Goal: Information Seeking & Learning: Compare options

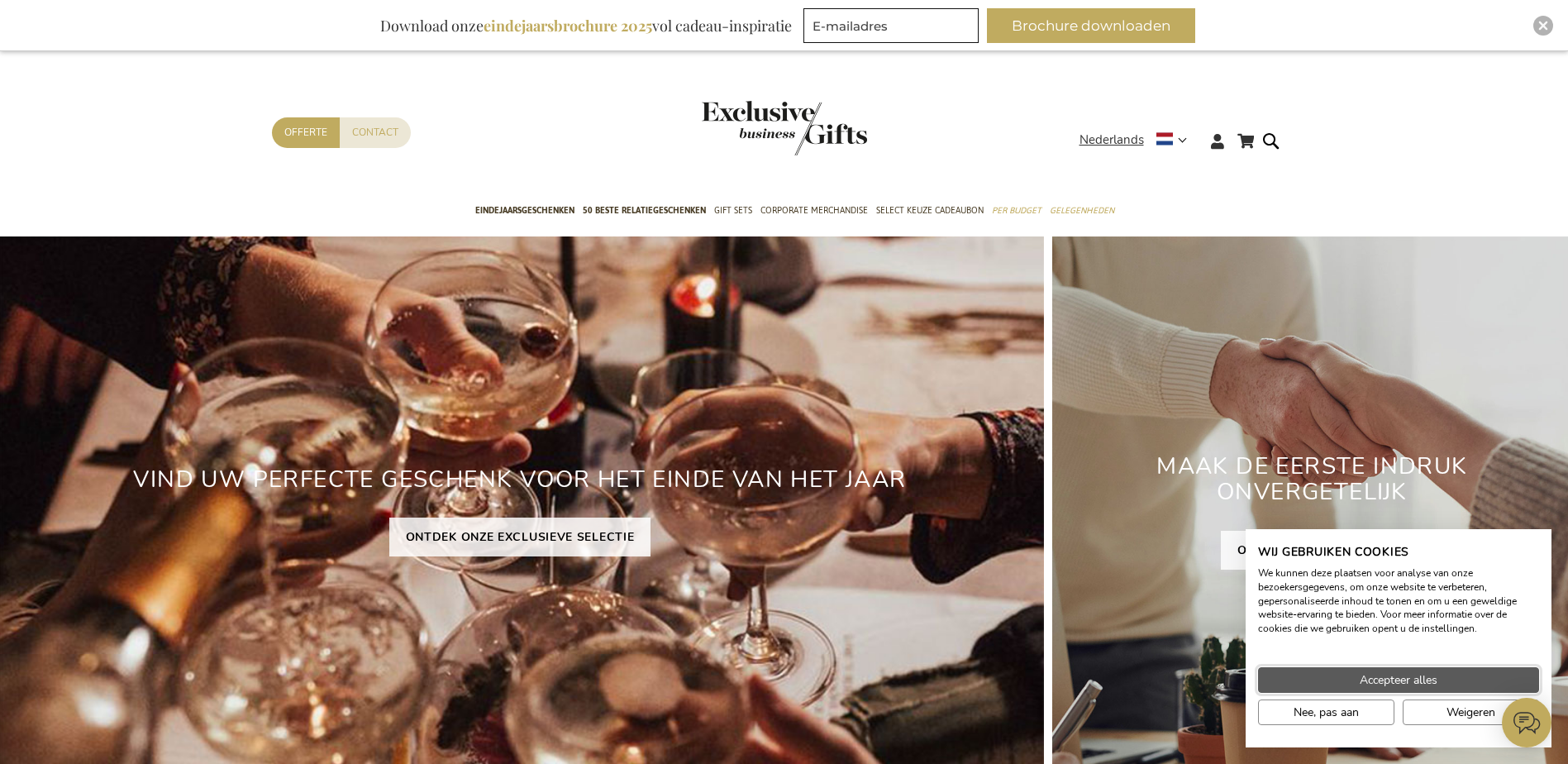
click at [1374, 679] on span "Accepteer alles" at bounding box center [1398, 680] width 78 height 17
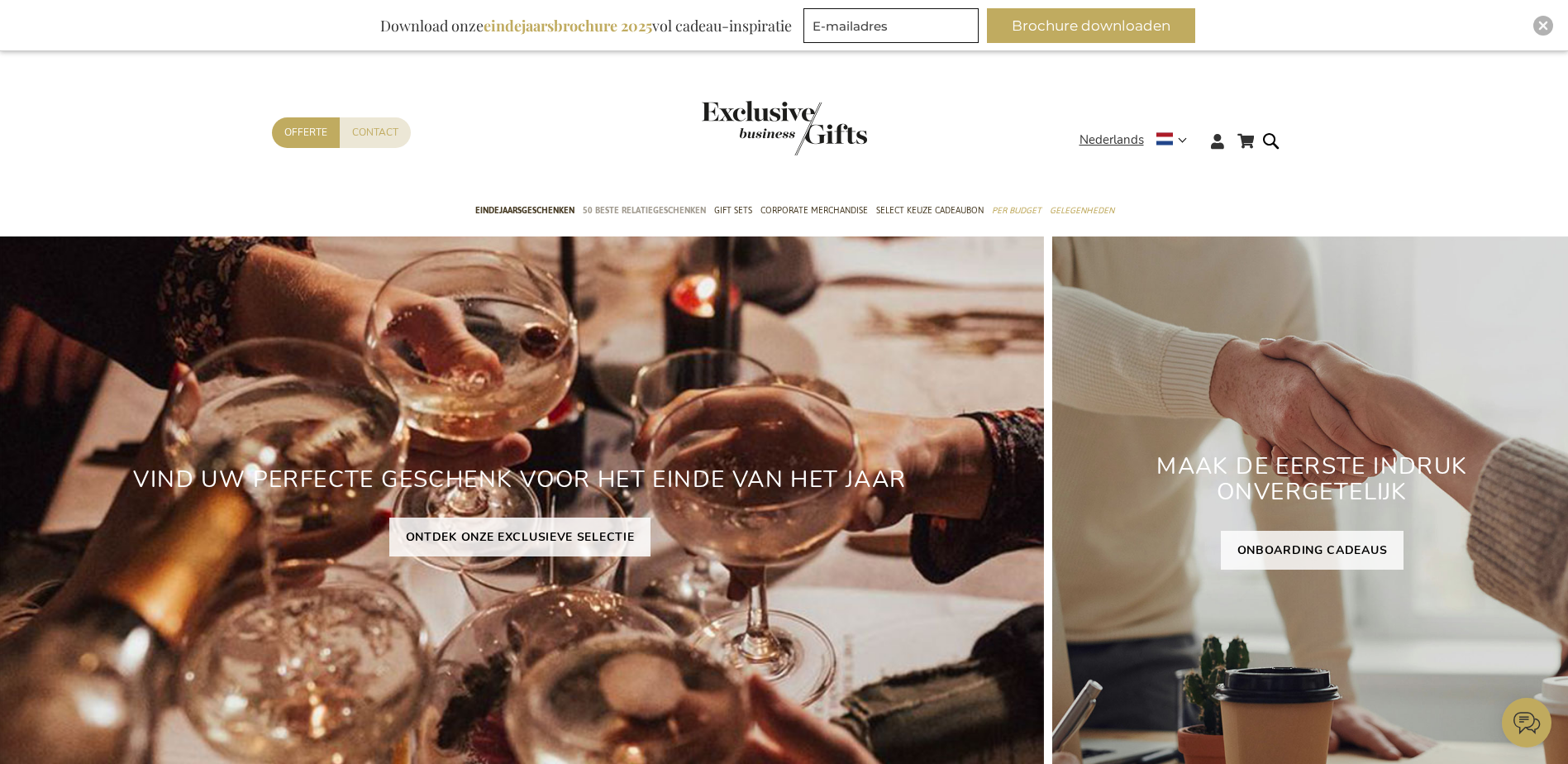
click at [645, 213] on span "50 beste relatiegeschenken" at bounding box center [643, 211] width 123 height 17
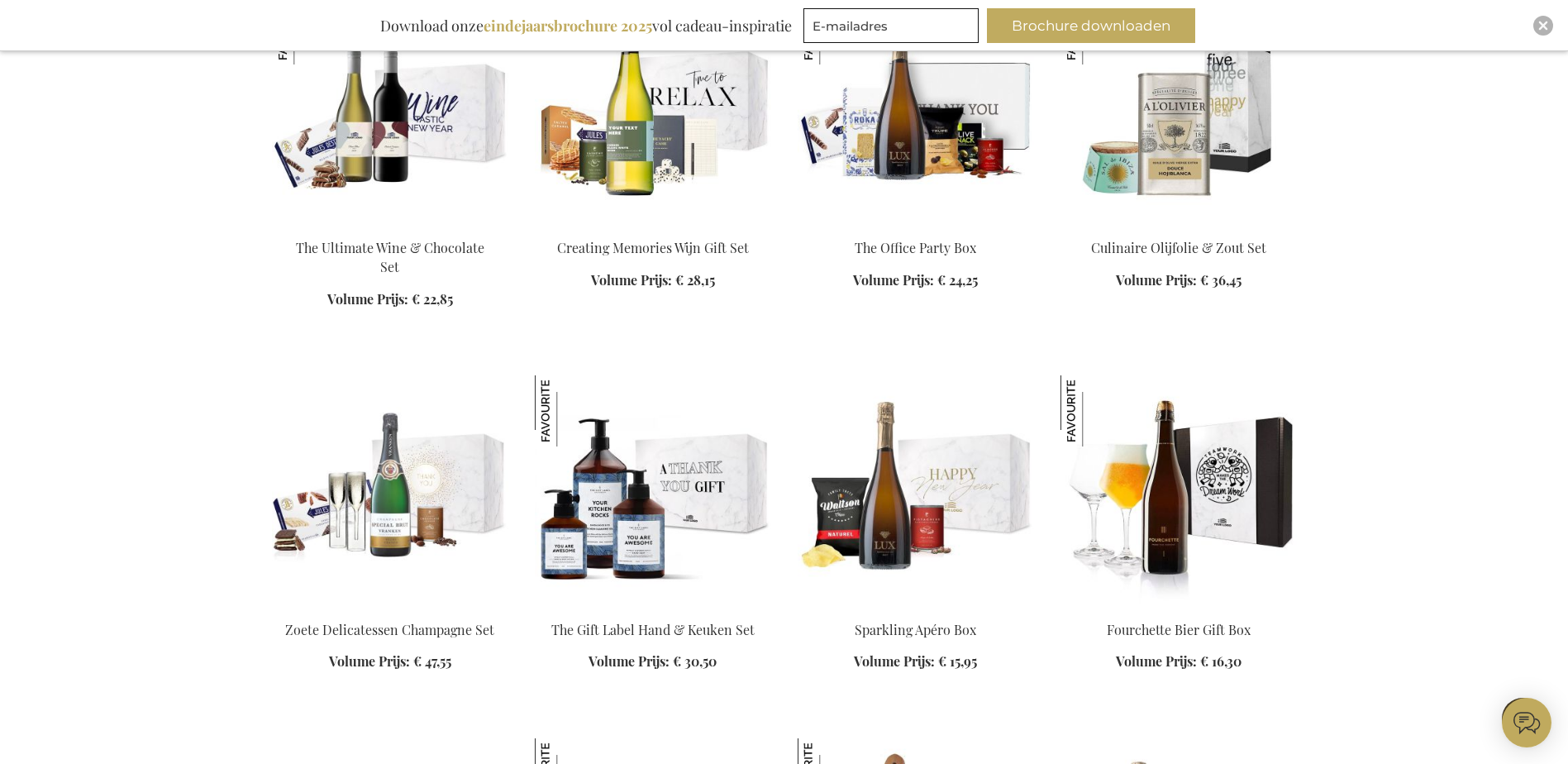
scroll to position [1653, 0]
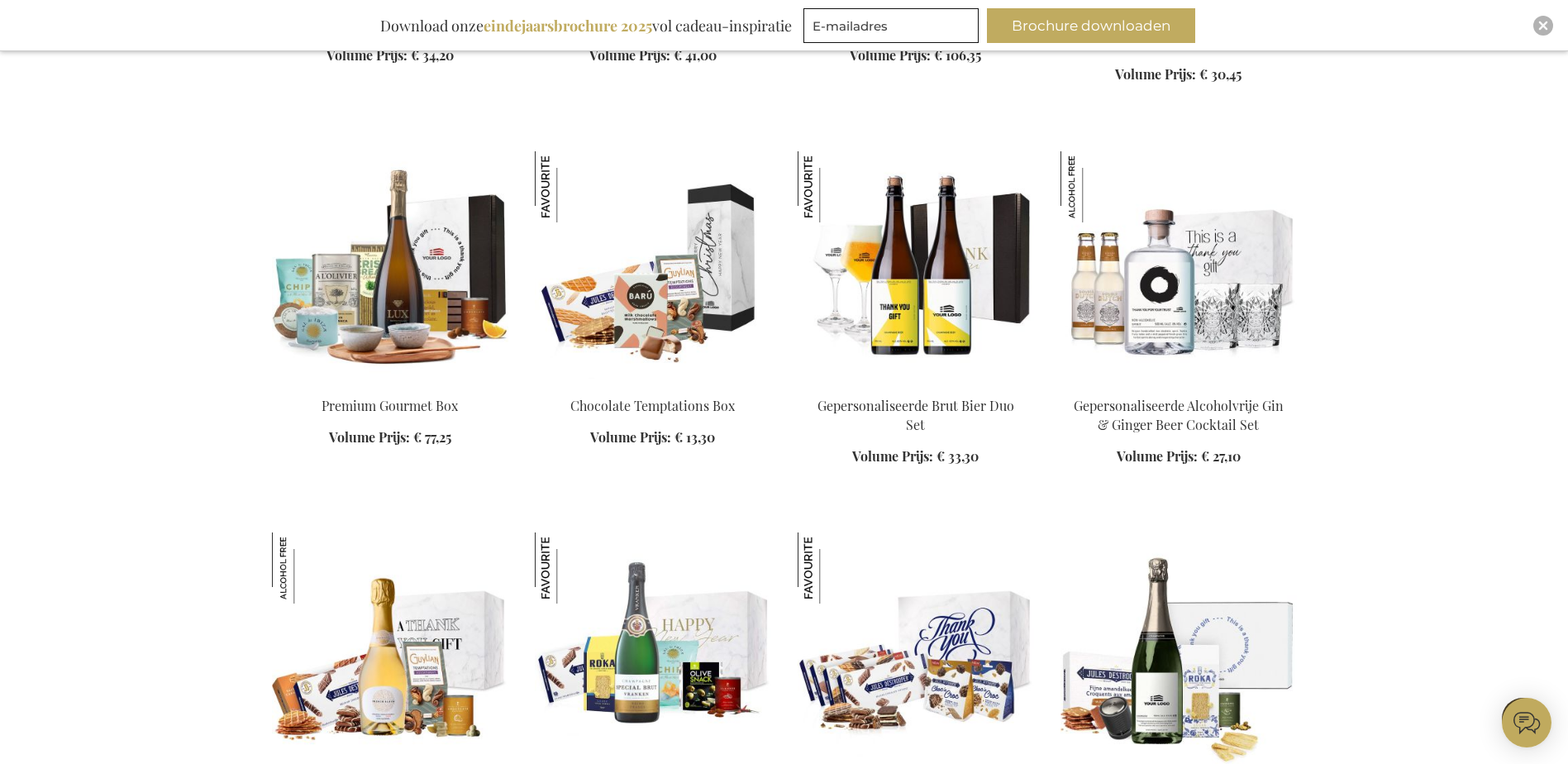
scroll to position [2480, 0]
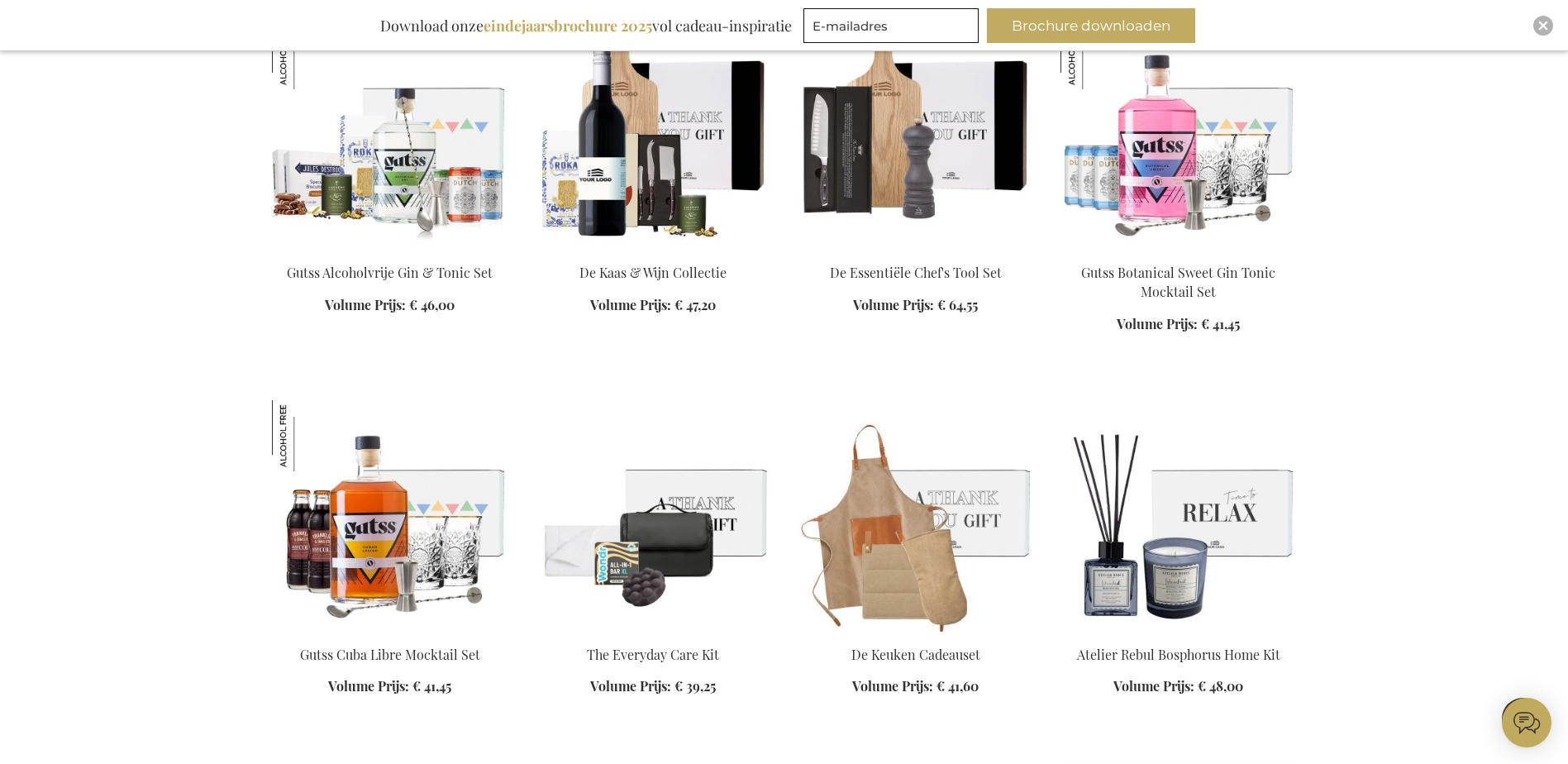
scroll to position [3719, 0]
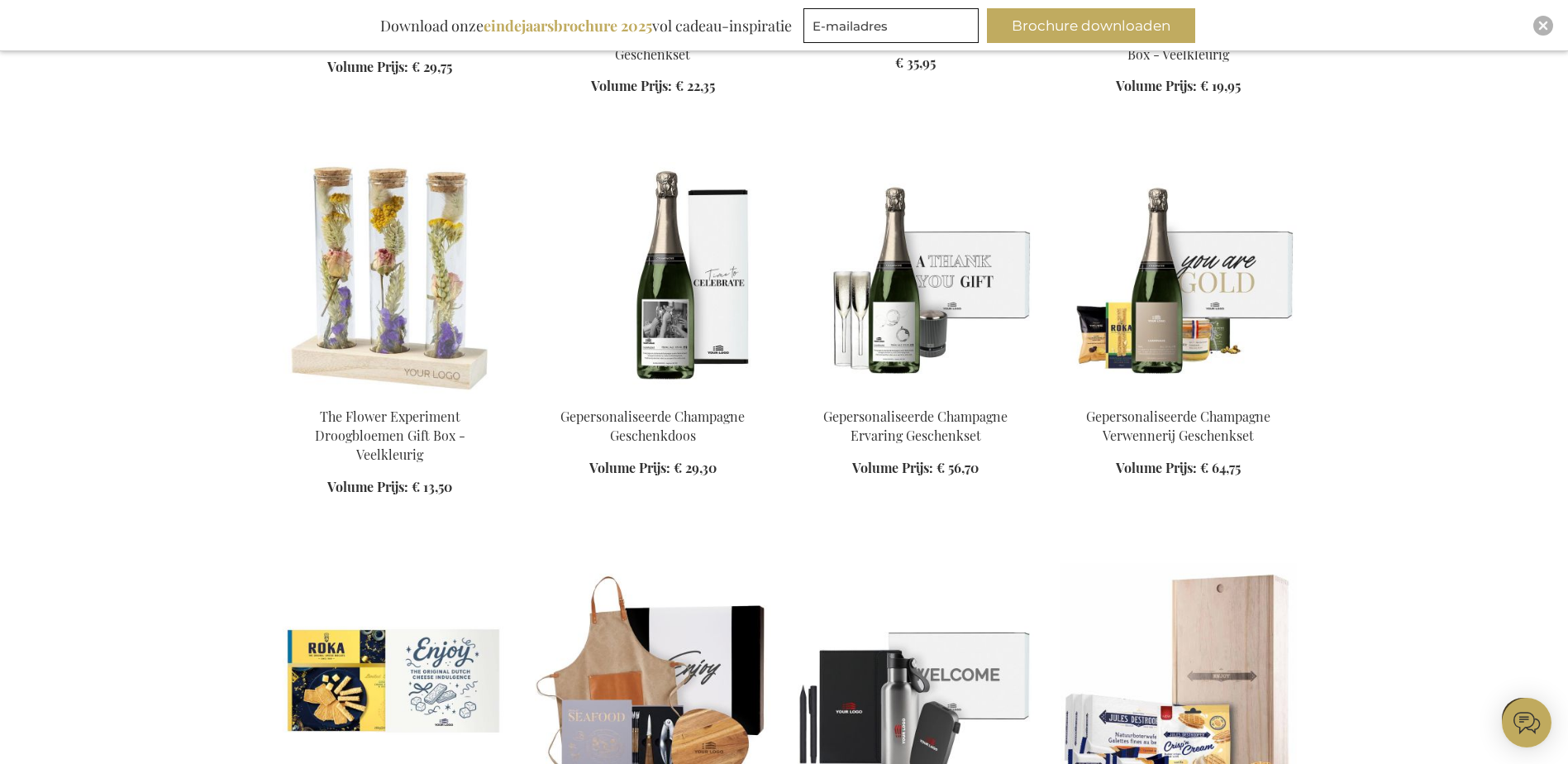
scroll to position [5124, 0]
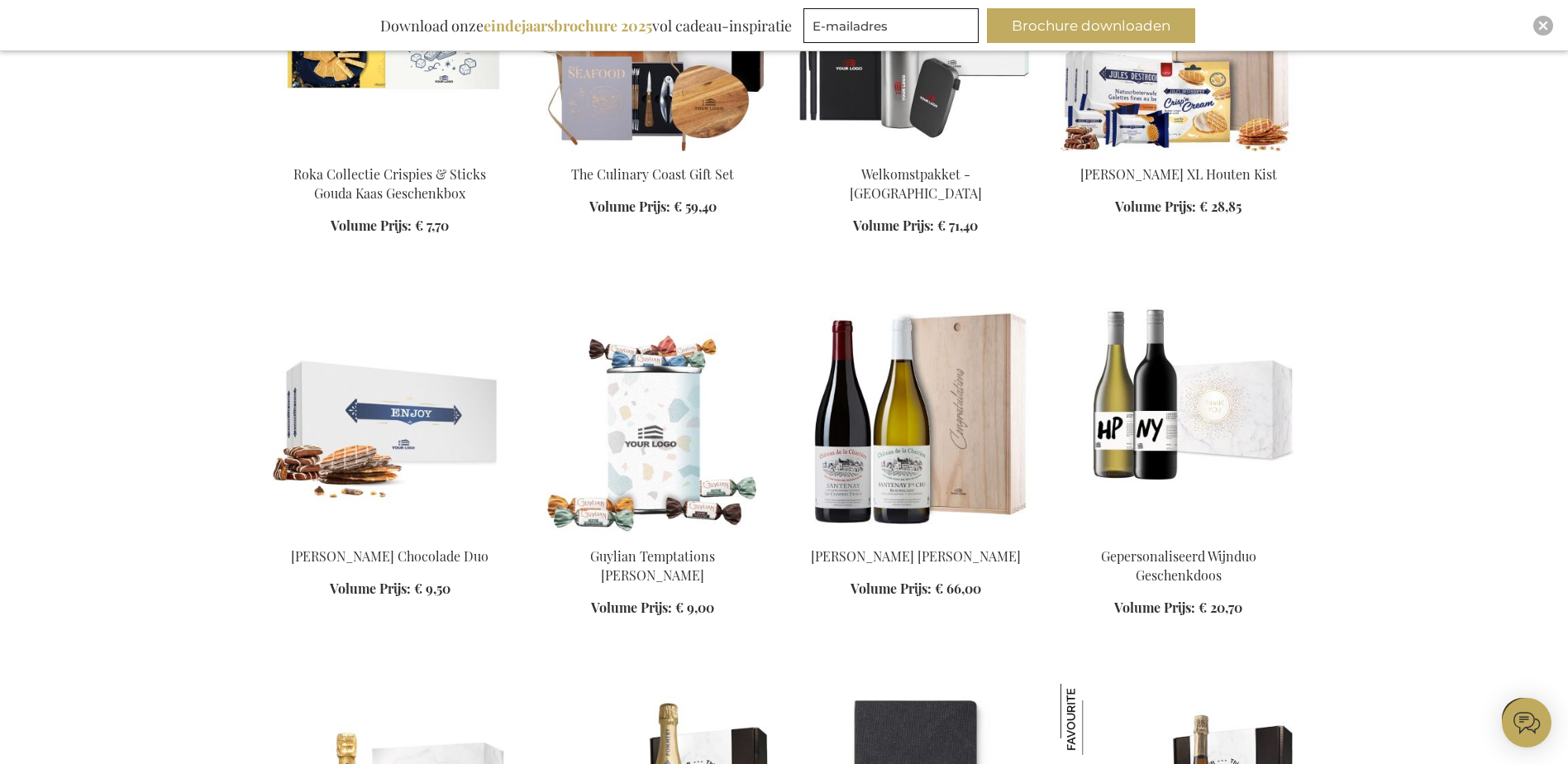
scroll to position [5950, 0]
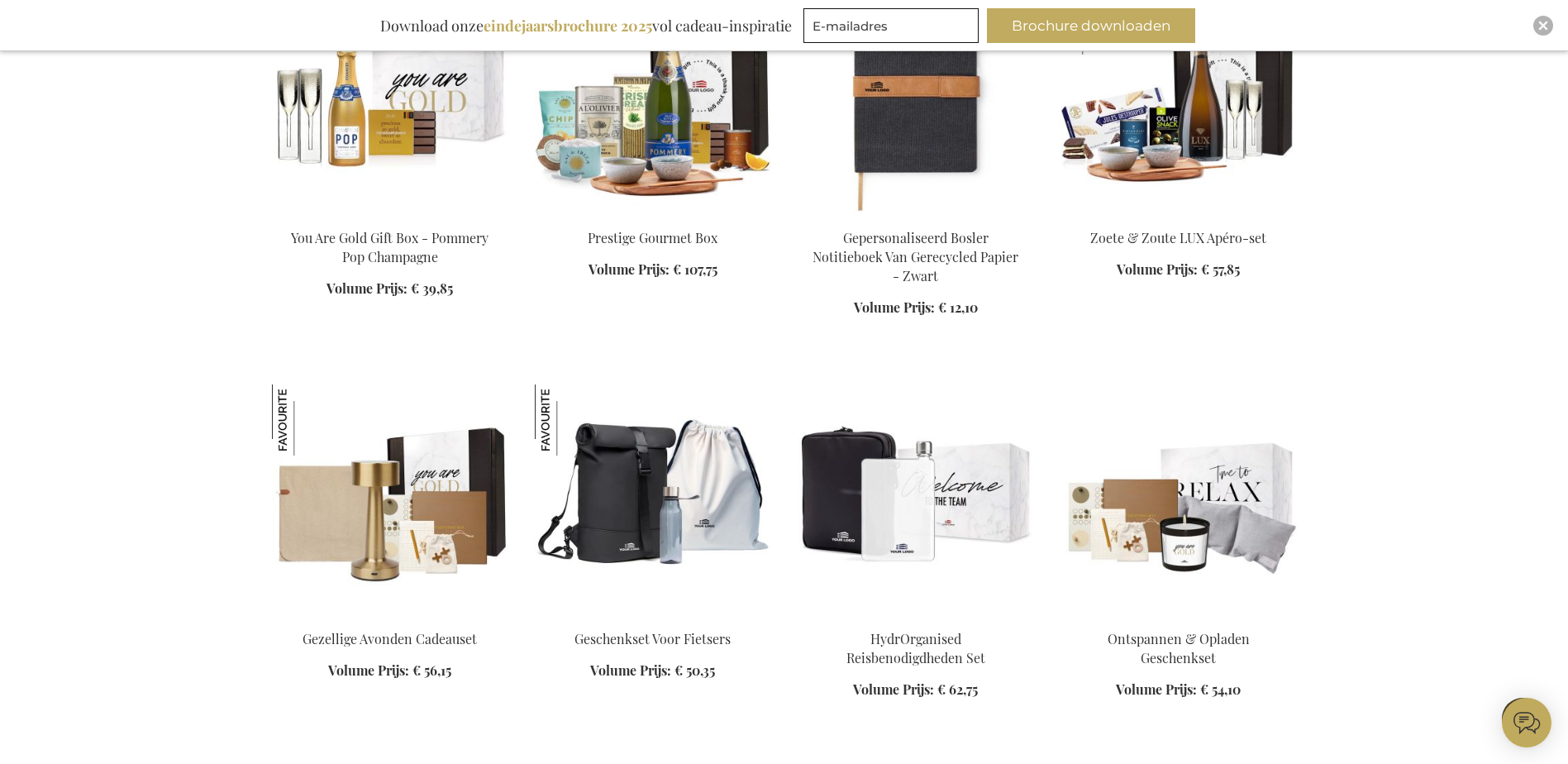
scroll to position [6446, 0]
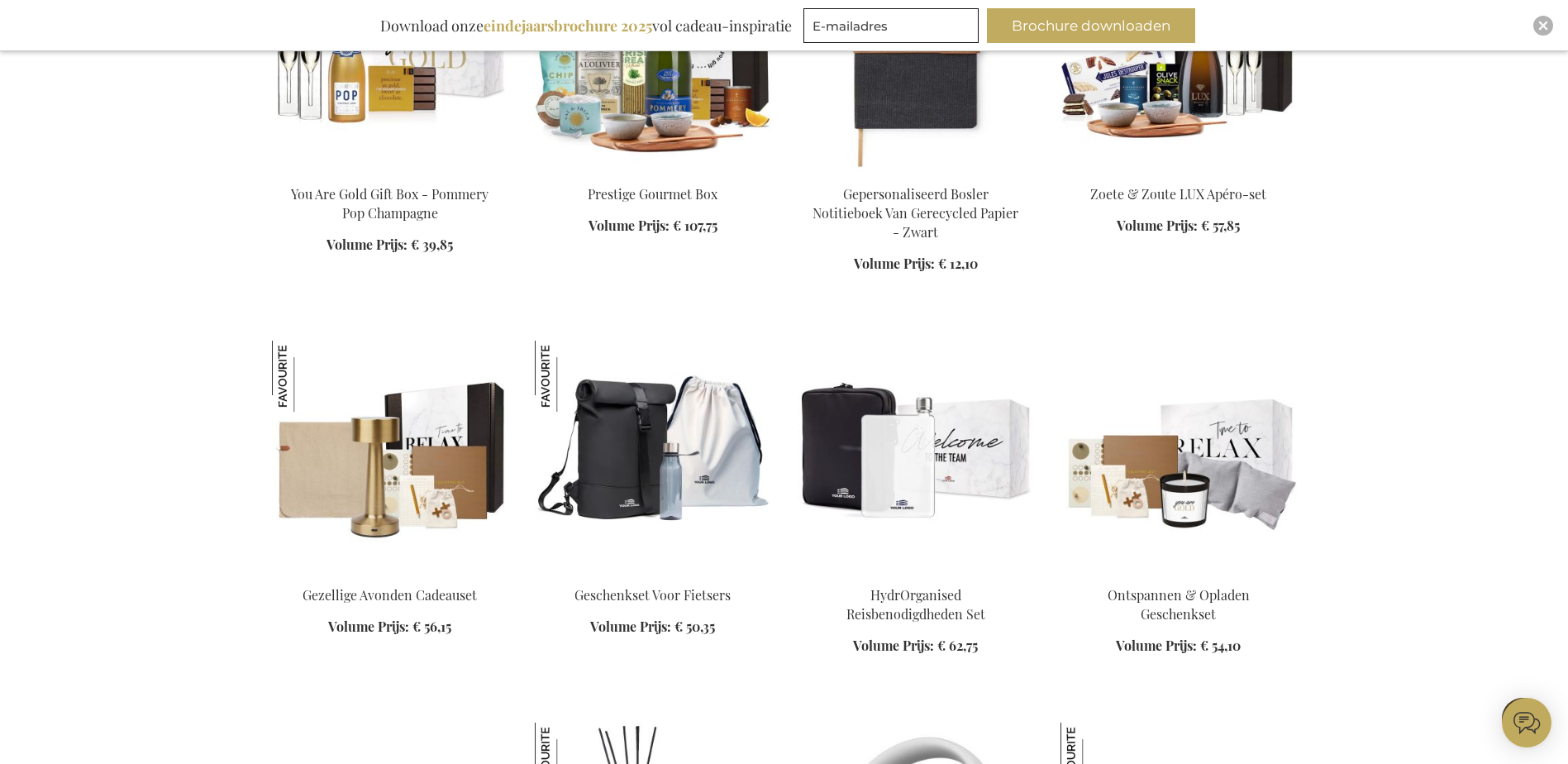
click at [387, 424] on img at bounding box center [390, 456] width 236 height 232
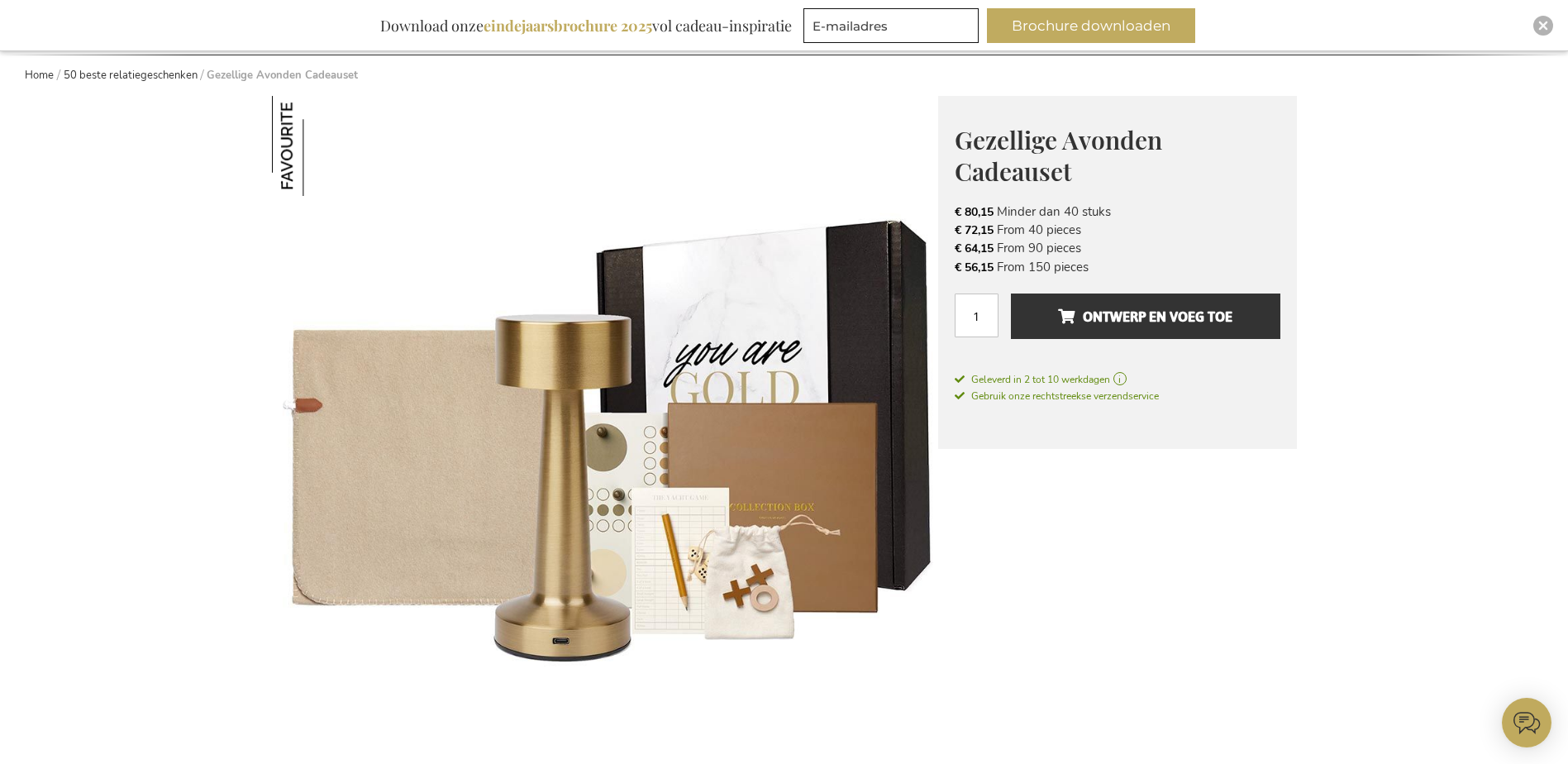
scroll to position [82, 0]
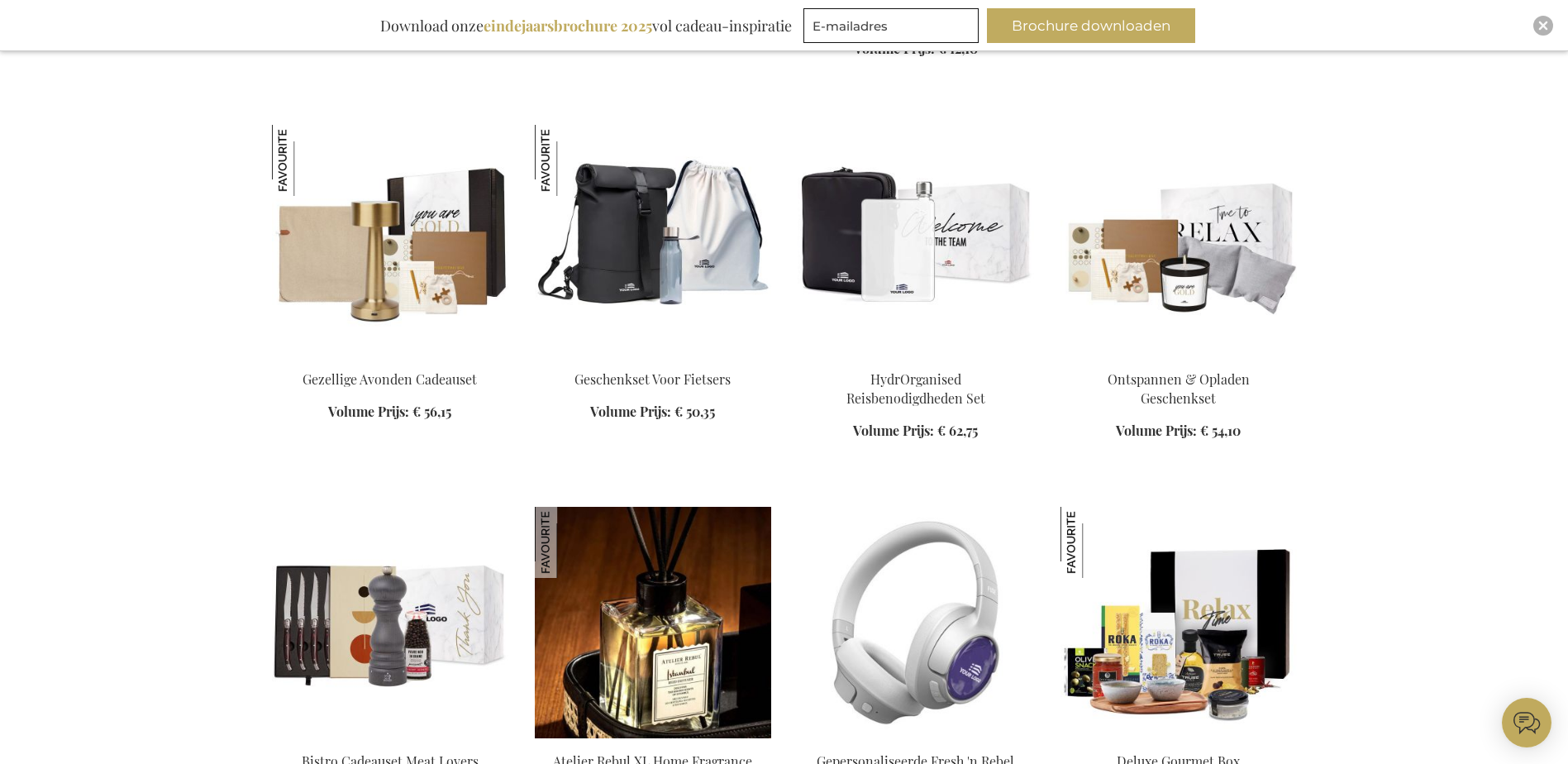
scroll to position [1118, 0]
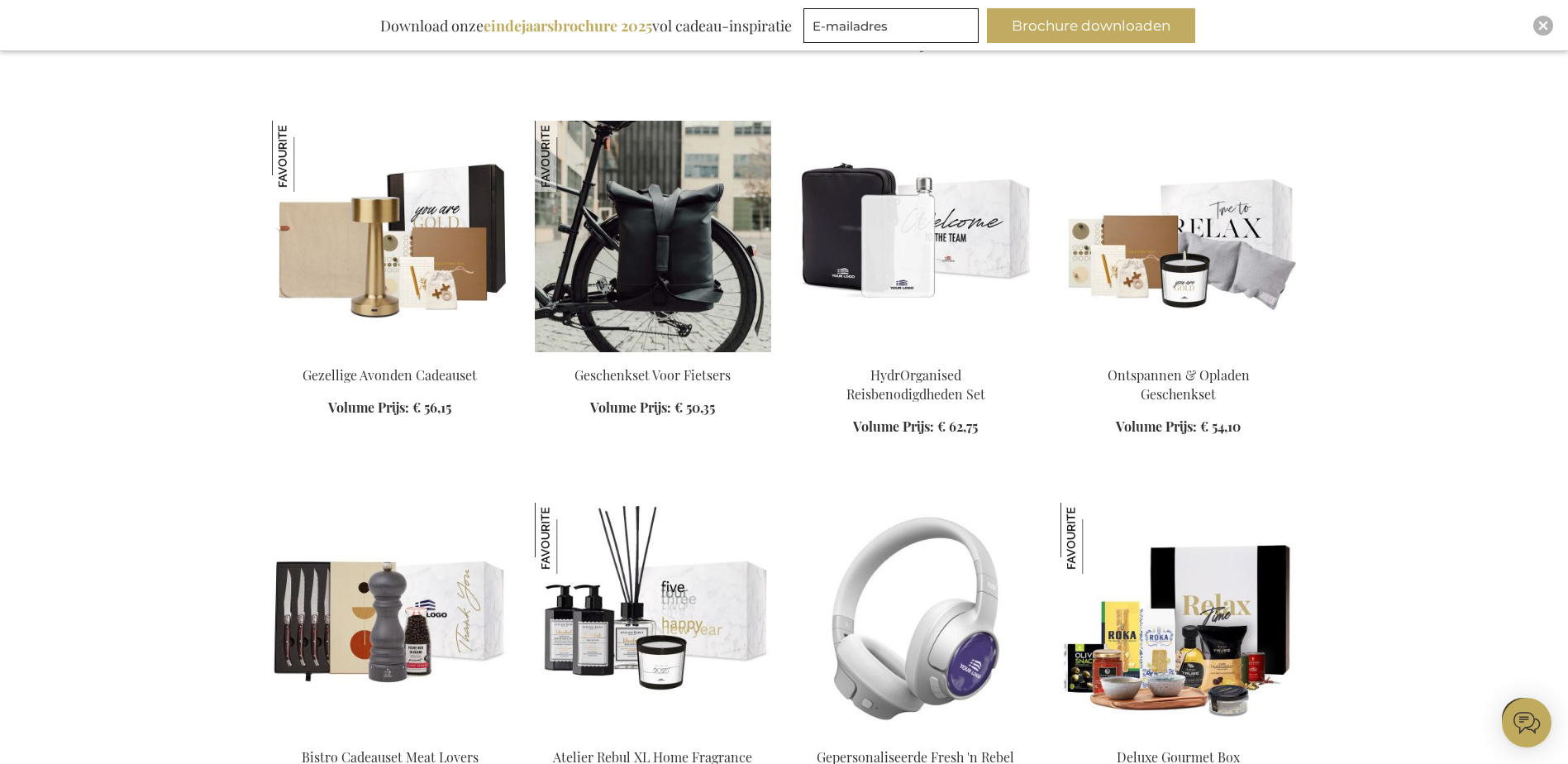
click at [660, 258] on img at bounding box center [653, 236] width 236 height 232
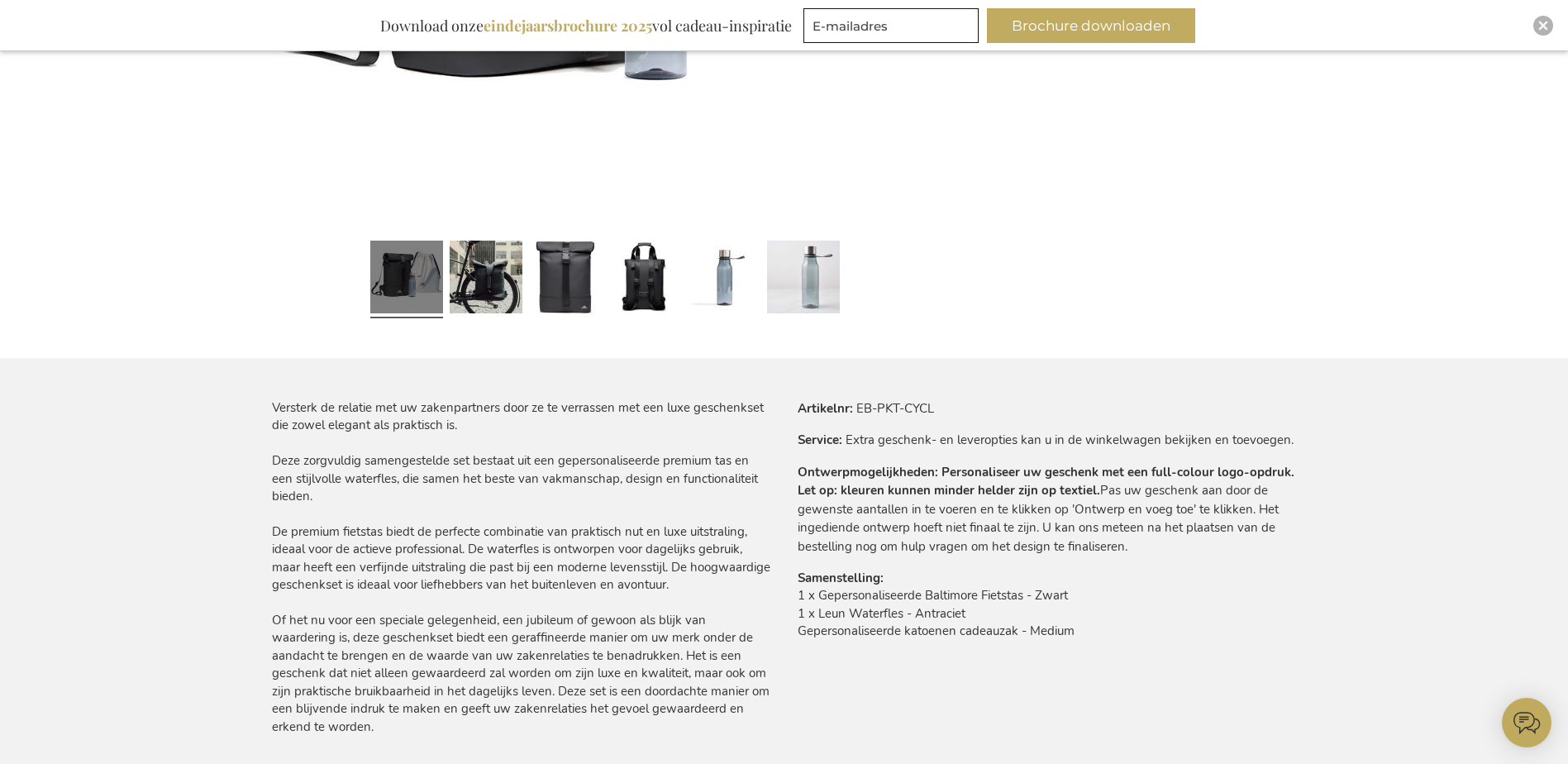
scroll to position [744, 0]
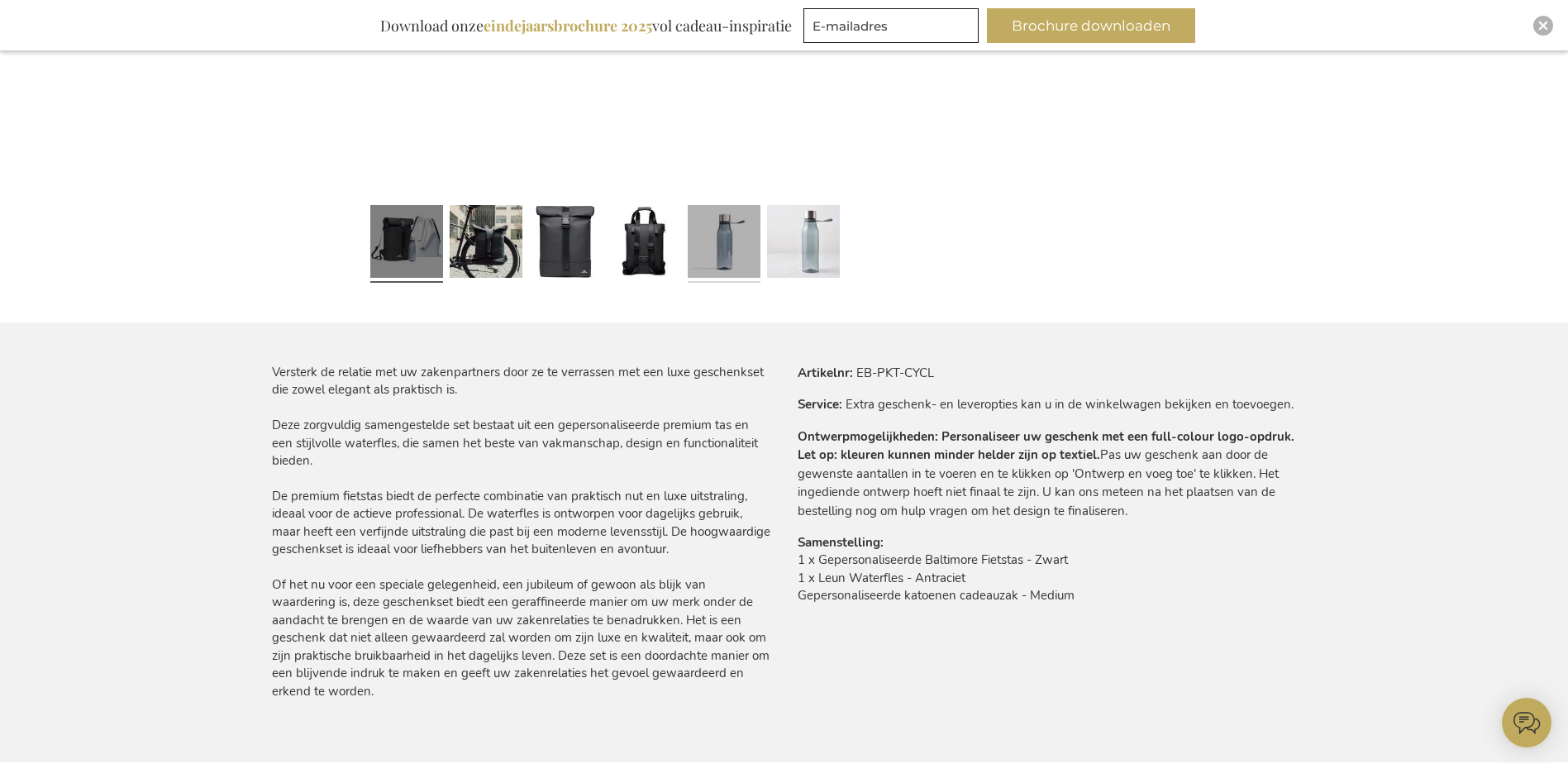
click at [713, 253] on link at bounding box center [724, 244] width 73 height 91
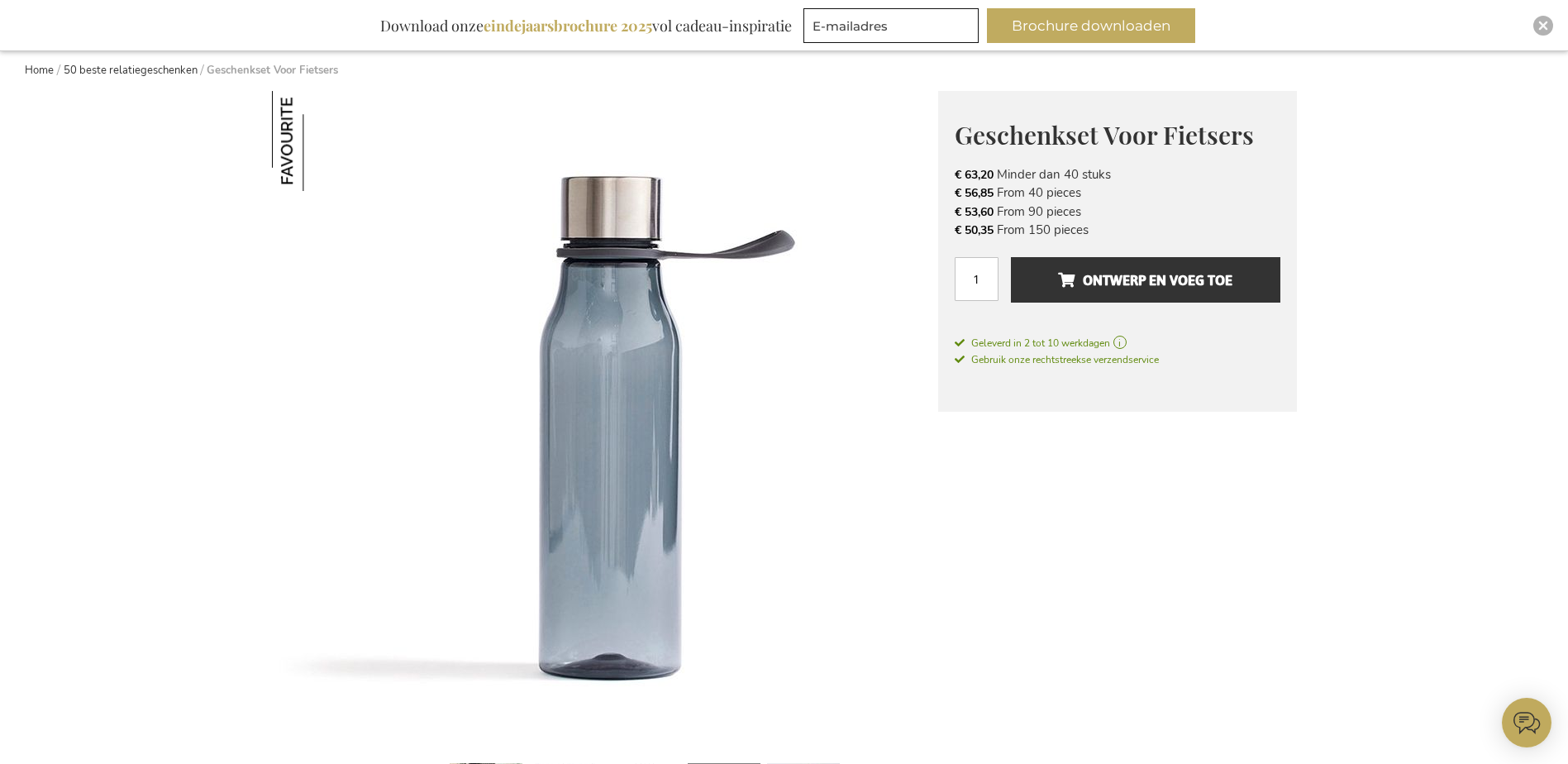
scroll to position [166, 0]
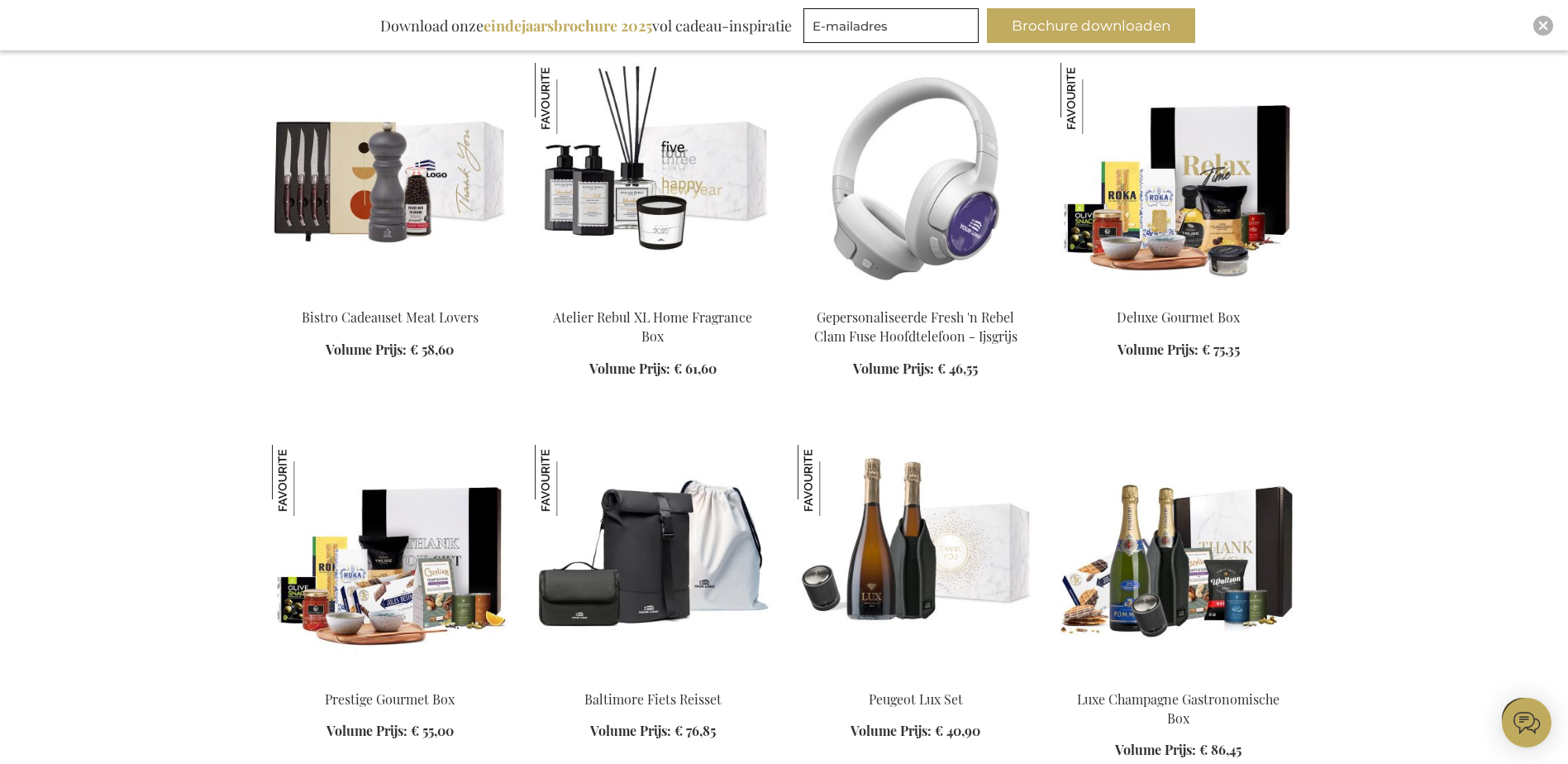
scroll to position [1697, 0]
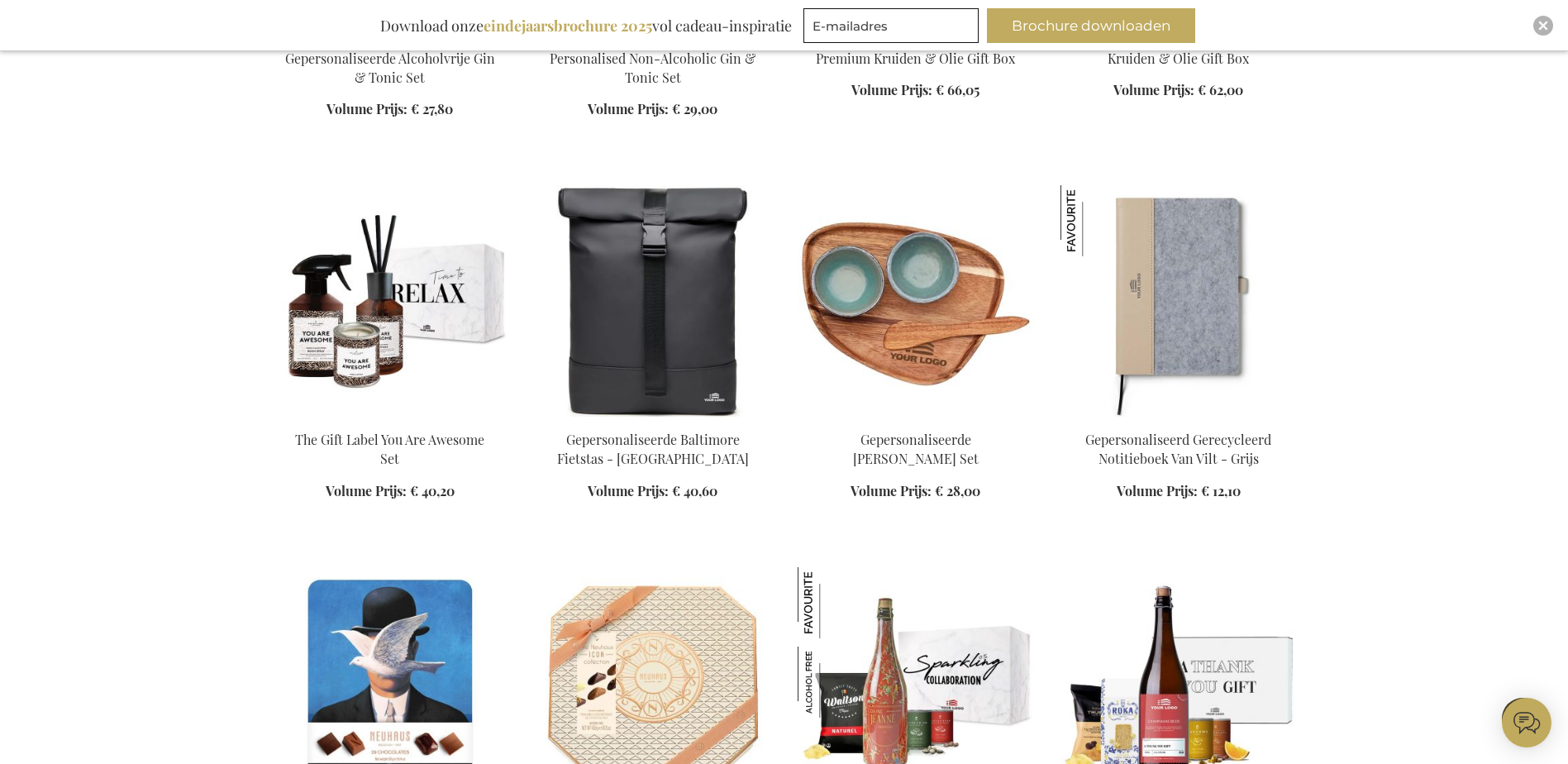
scroll to position [3019, 0]
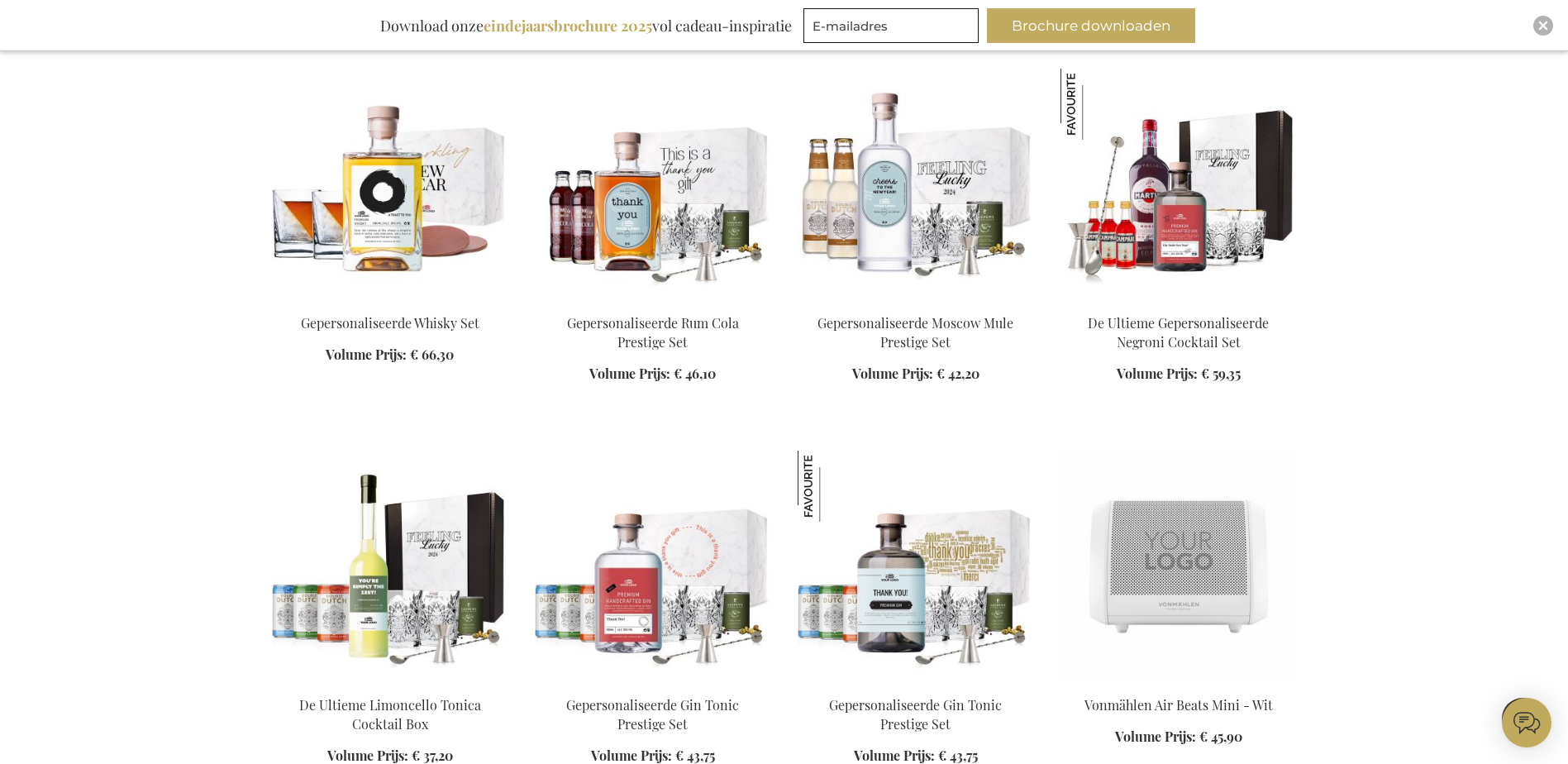
scroll to position [4259, 0]
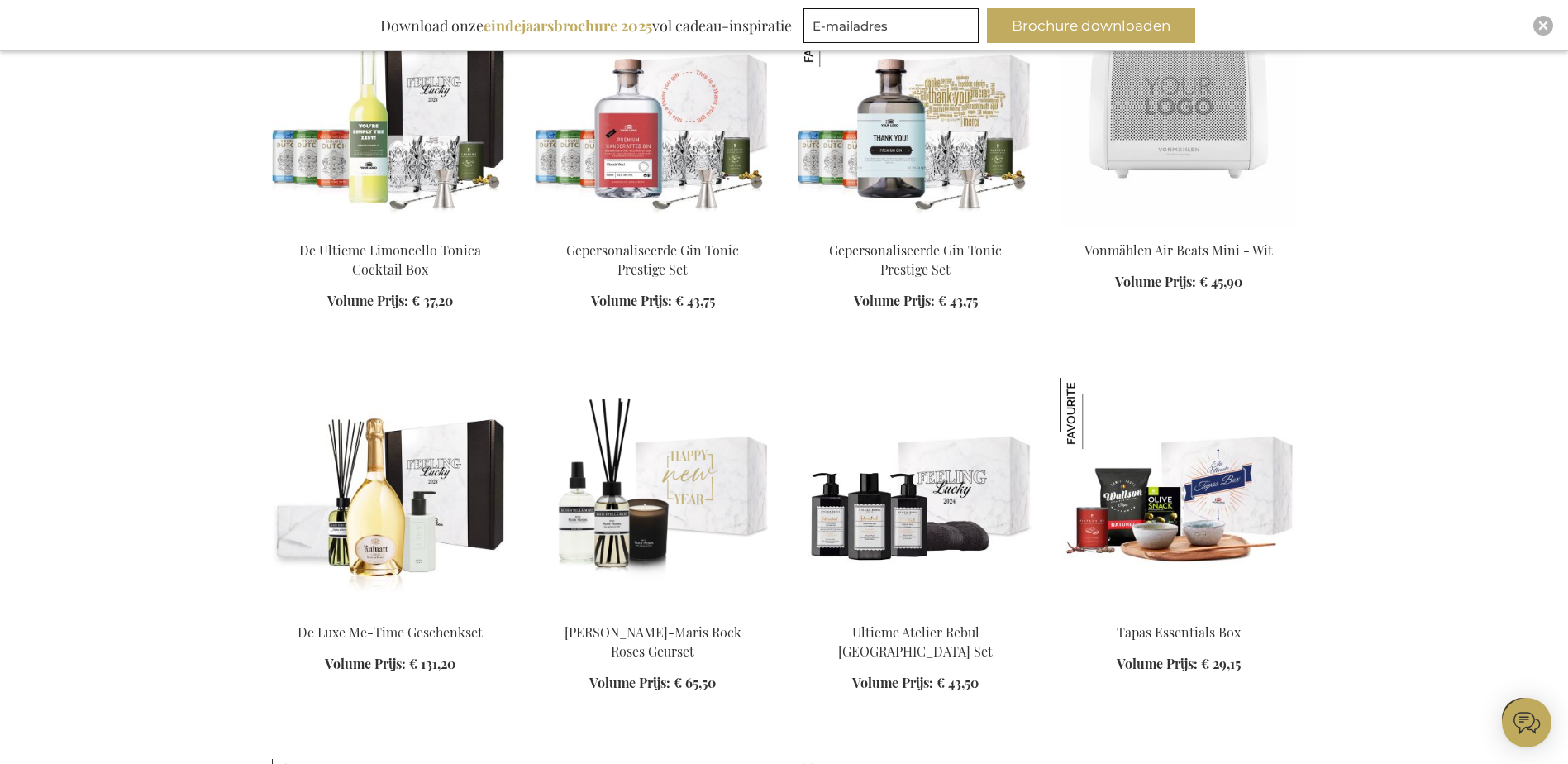
scroll to position [4671, 0]
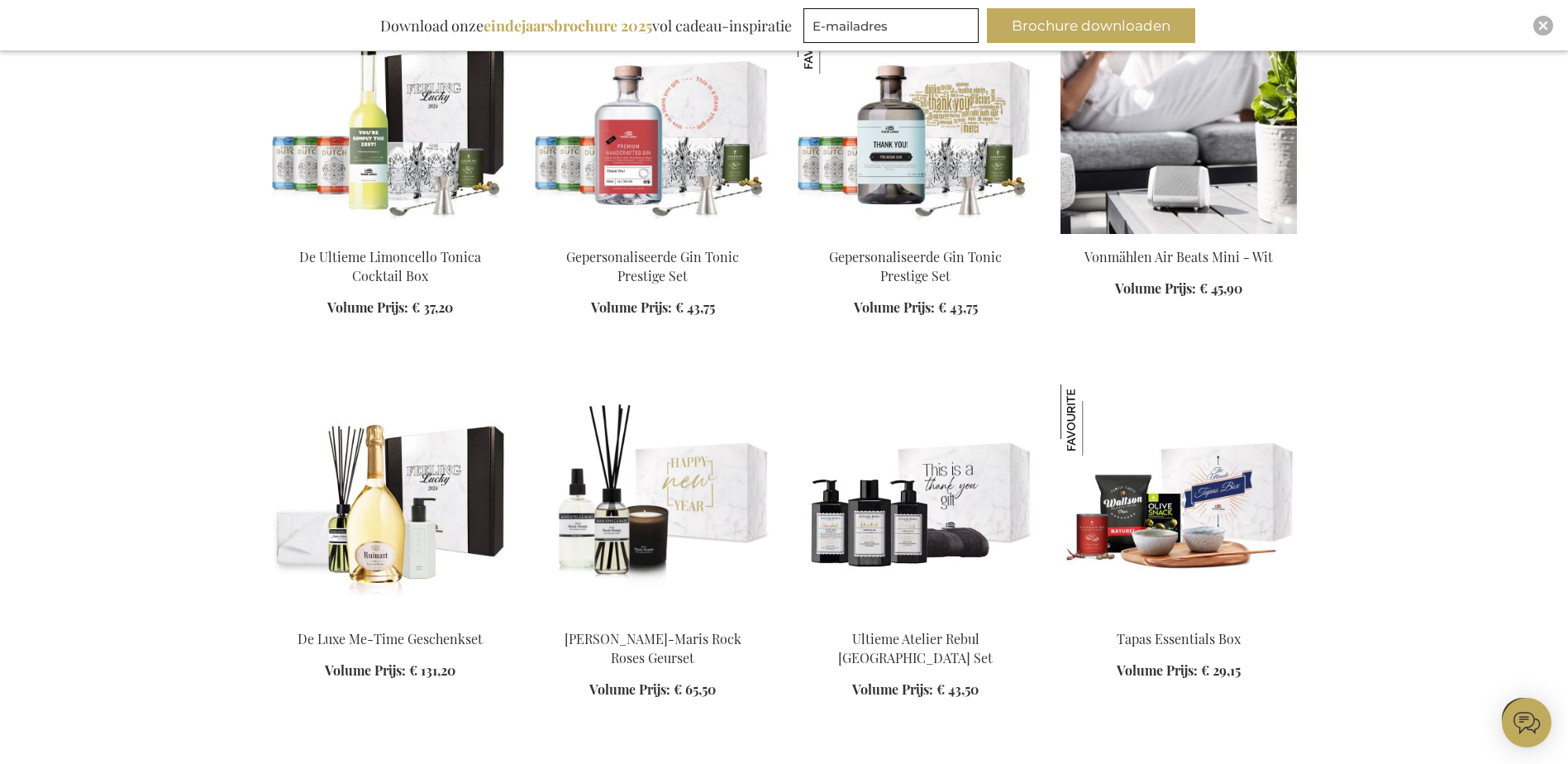
click at [1133, 146] on img at bounding box center [1178, 118] width 236 height 232
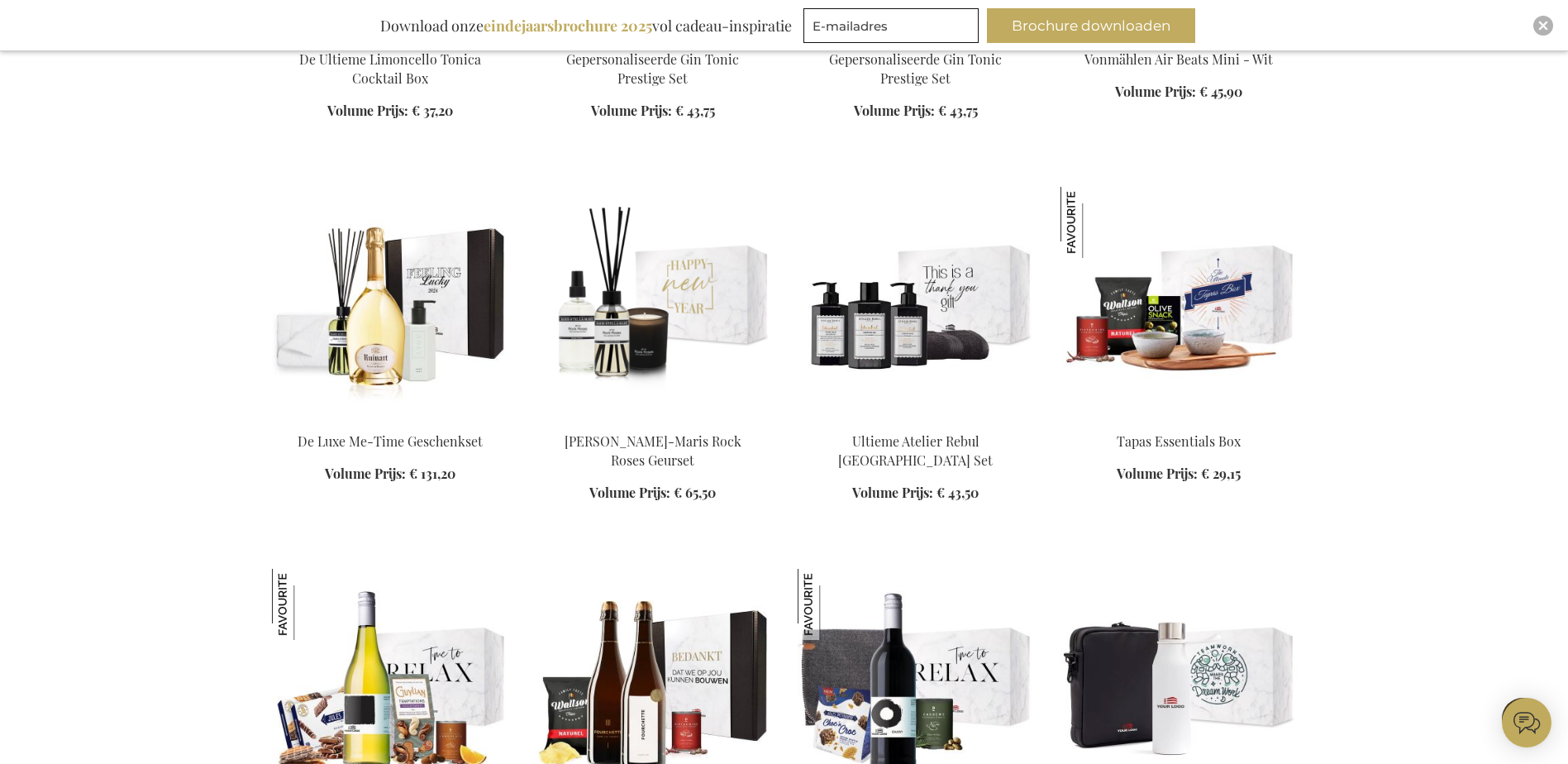
scroll to position [1595, 0]
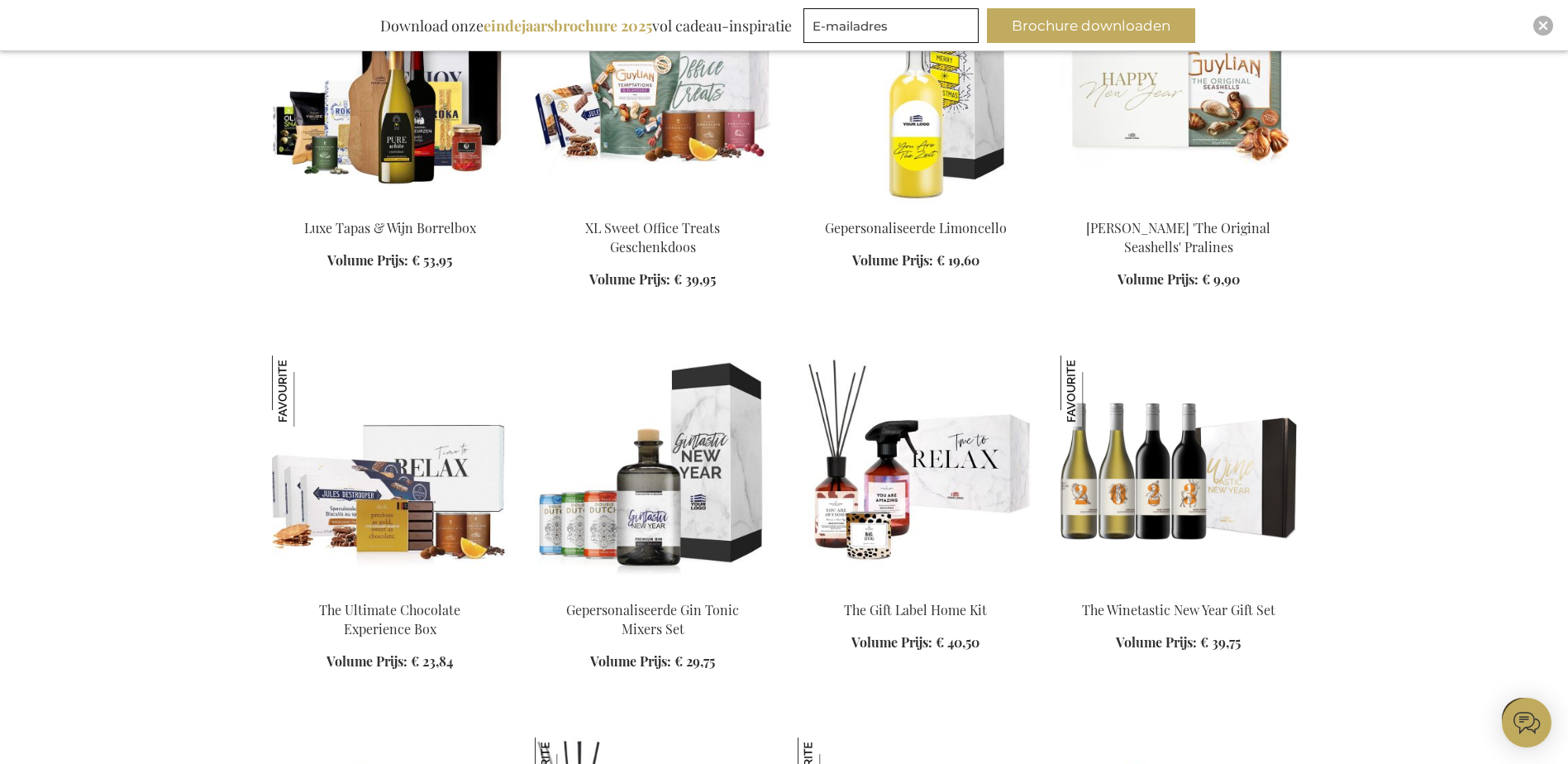
scroll to position [3166, 0]
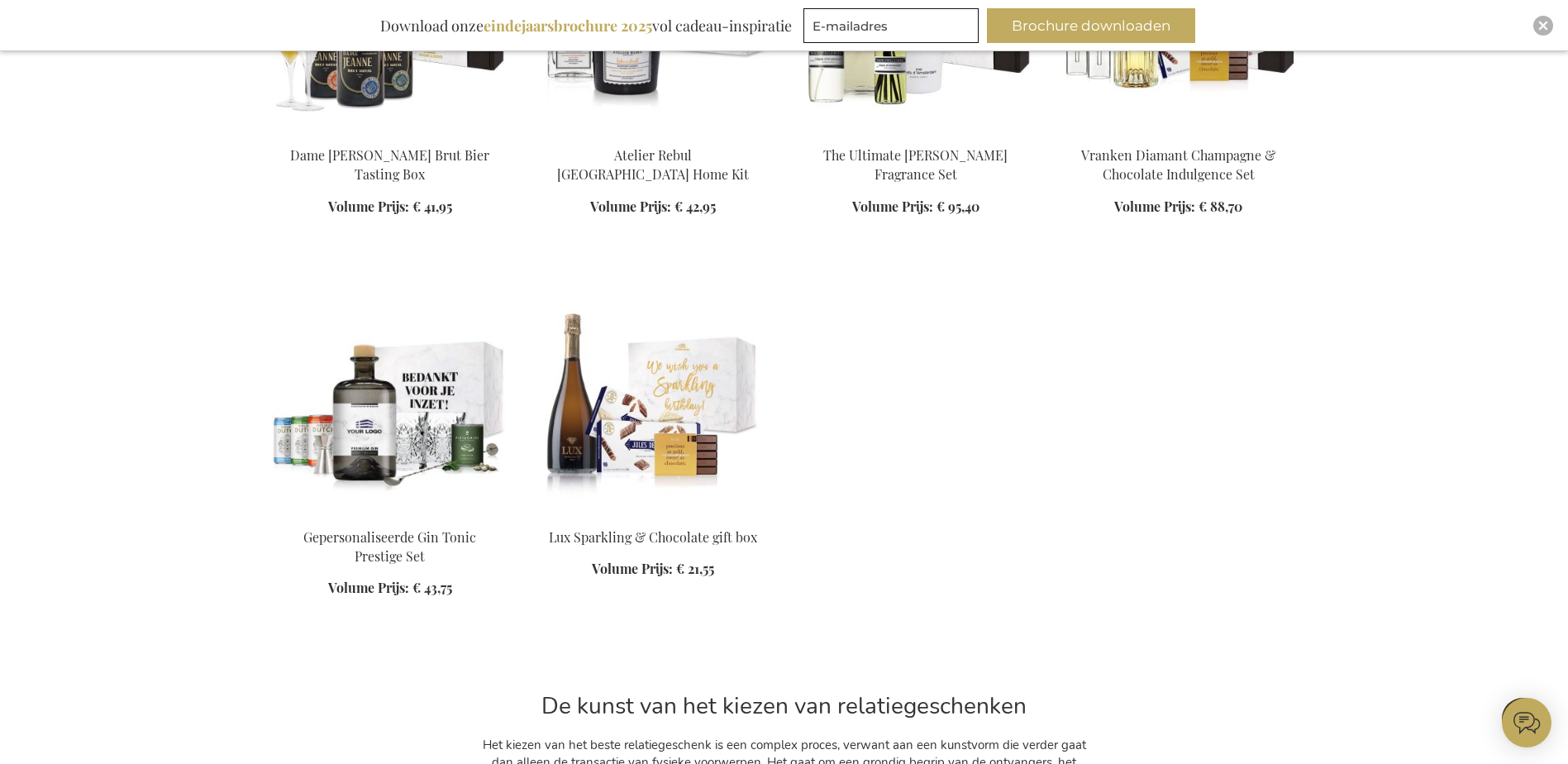
scroll to position [3991, 0]
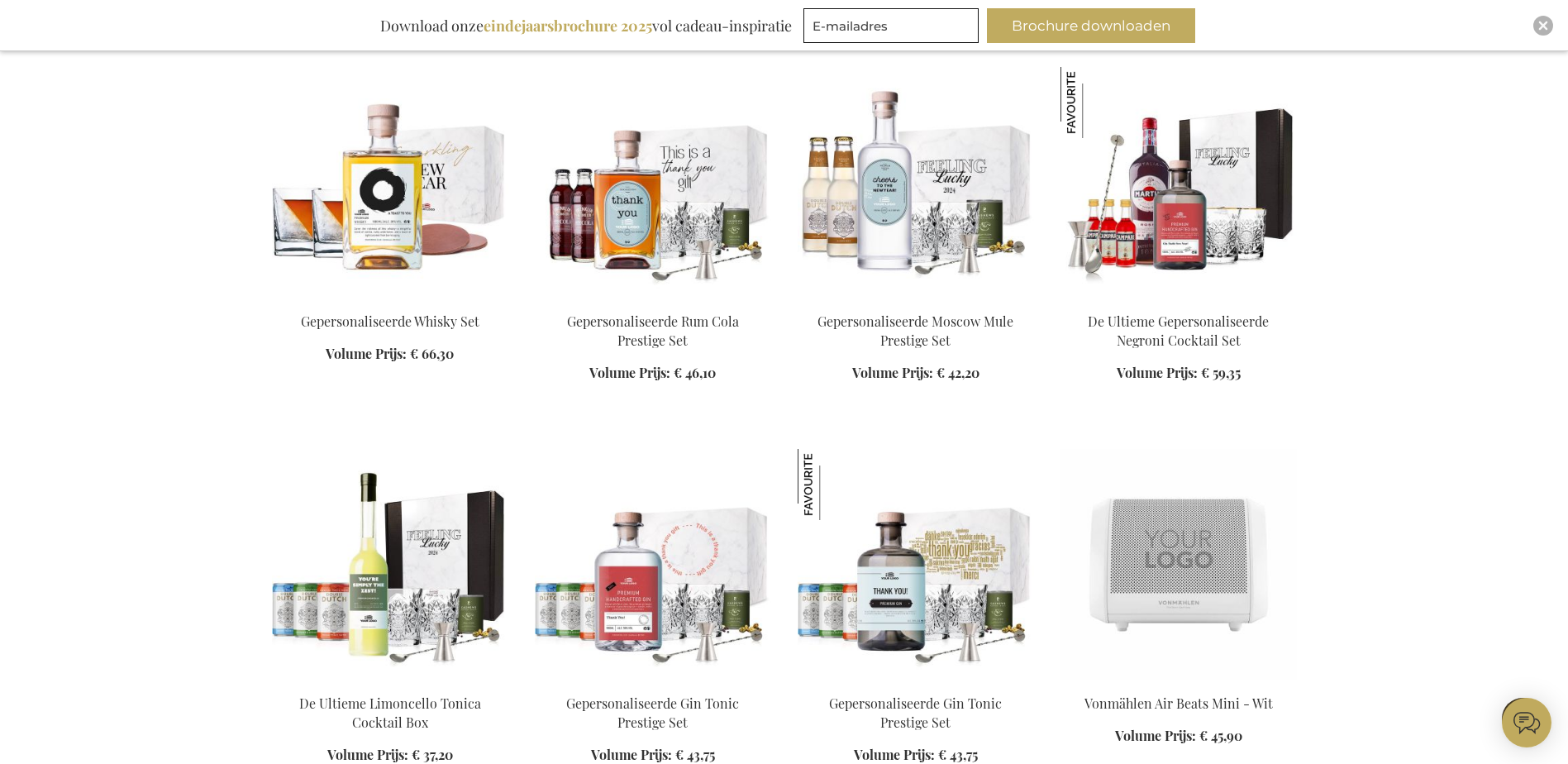
scroll to position [851, 0]
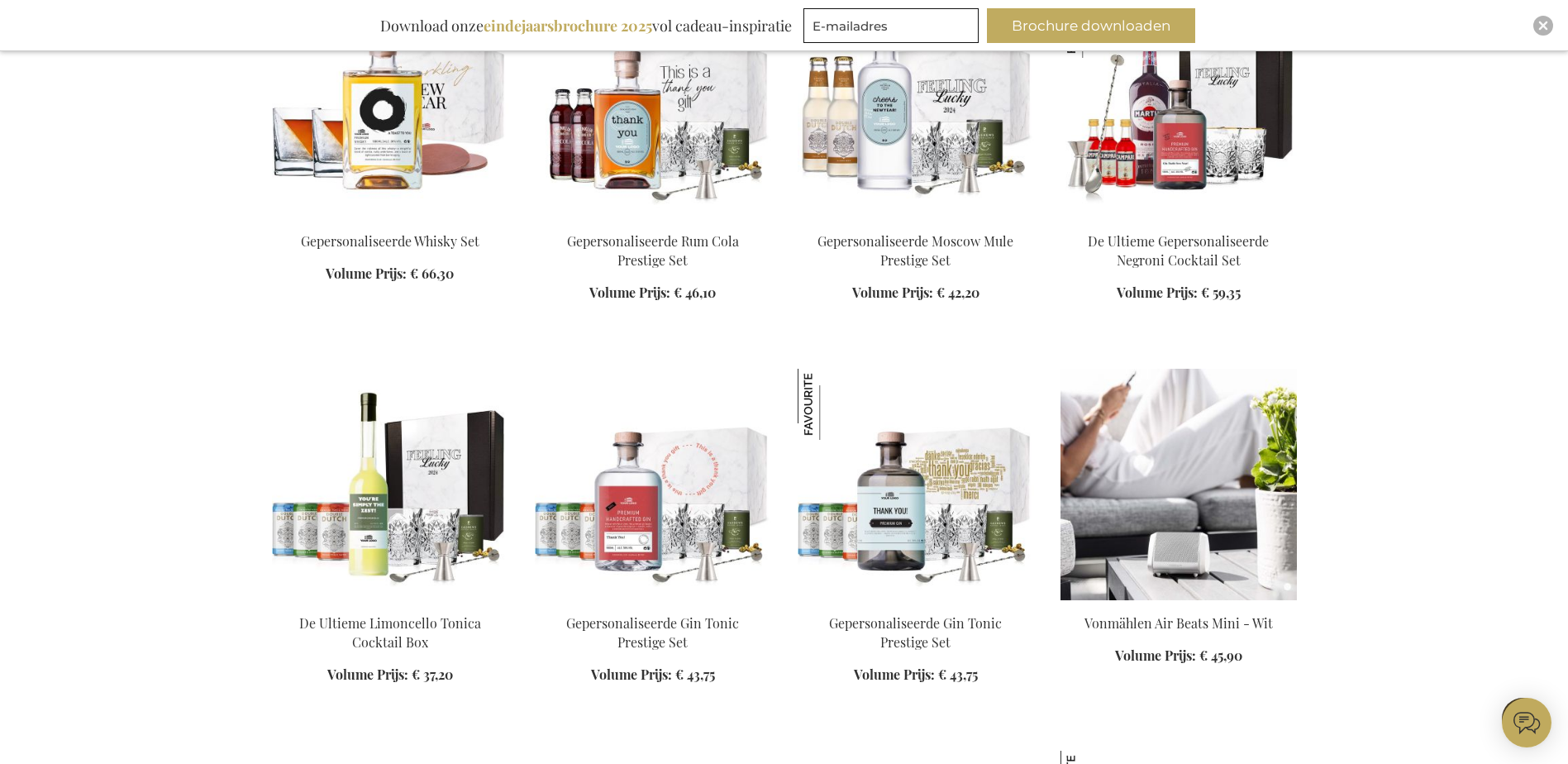
click at [1161, 447] on img at bounding box center [1178, 484] width 236 height 232
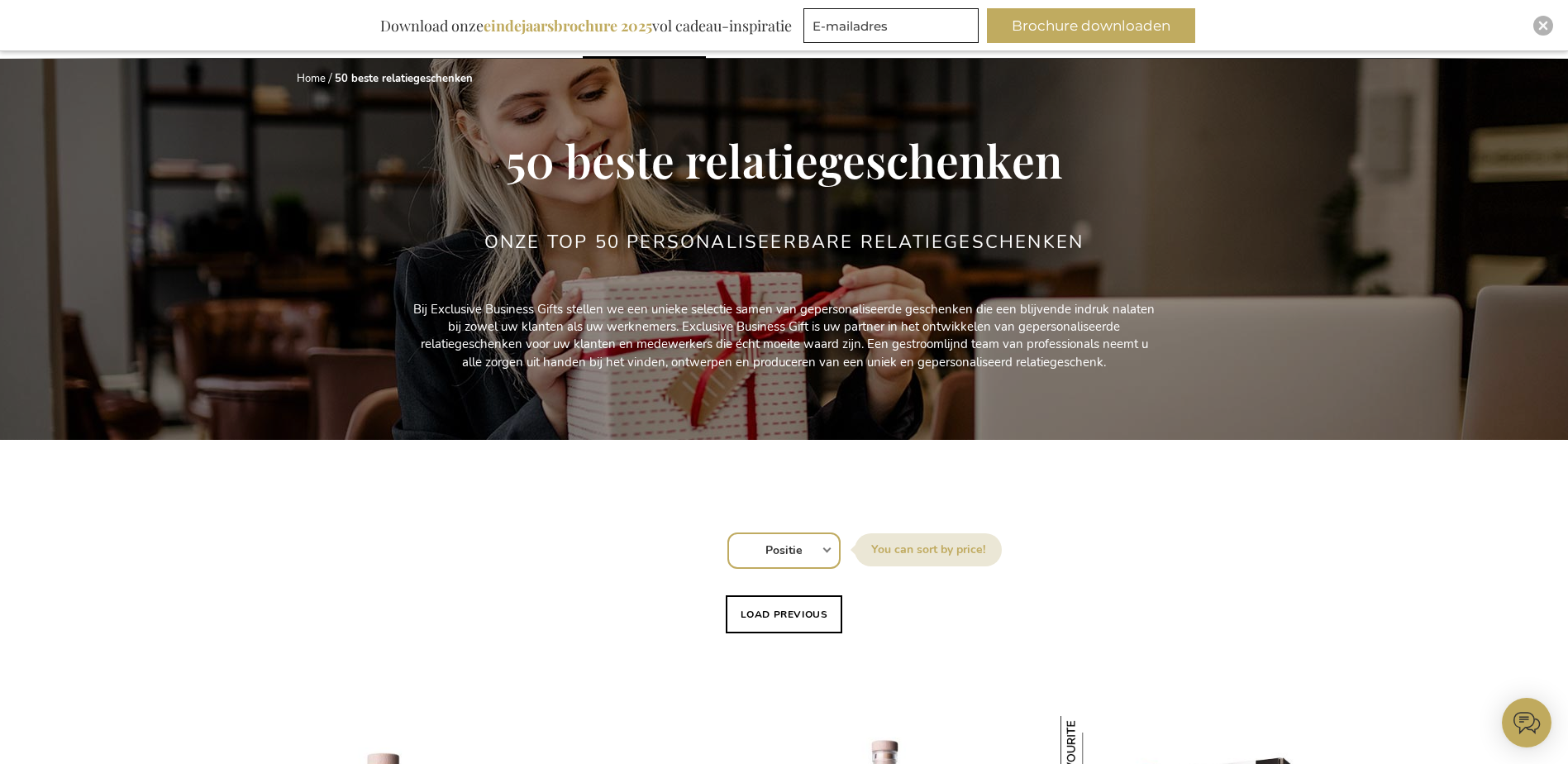
scroll to position [248, 0]
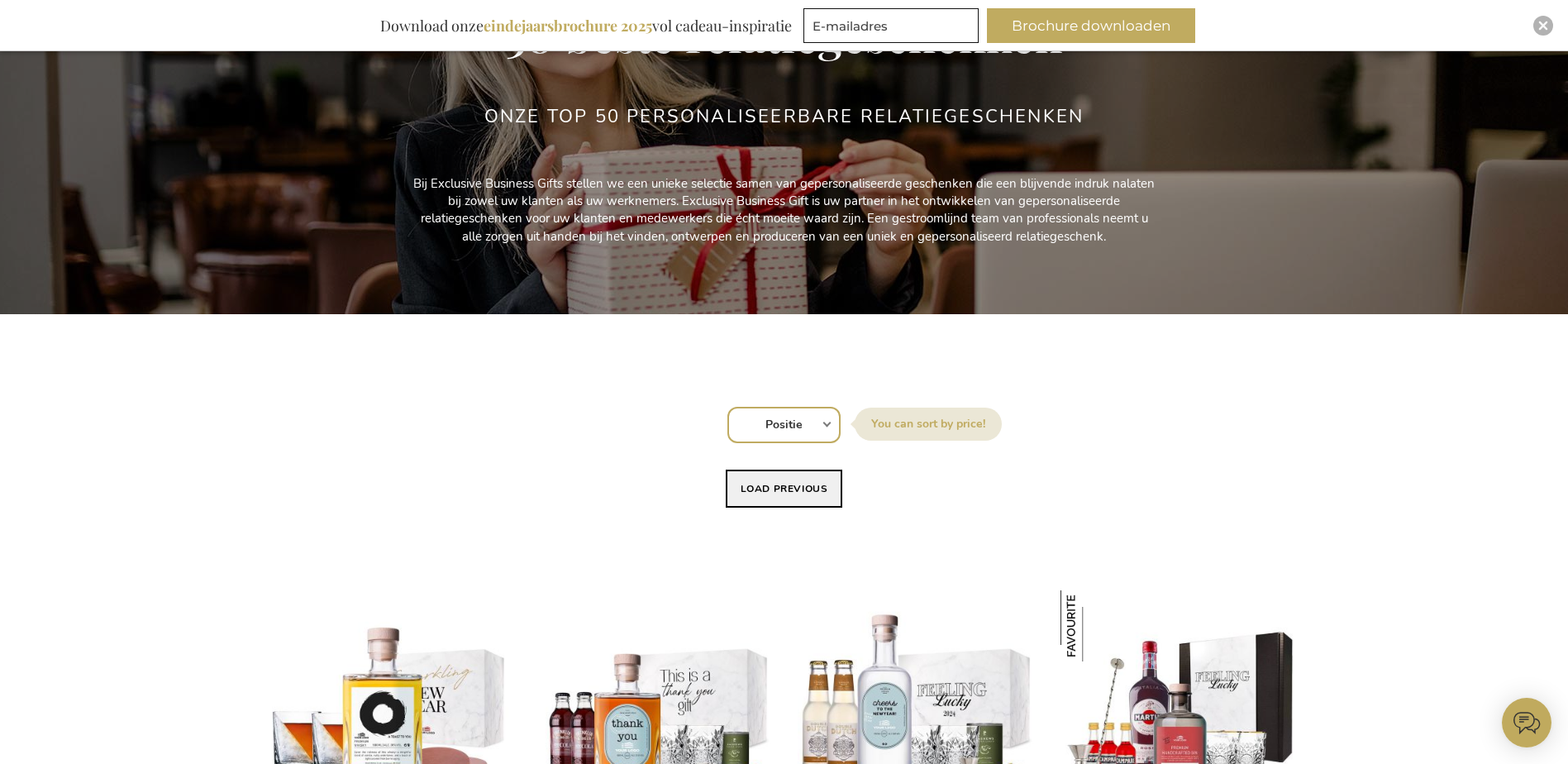
click at [801, 482] on button "Load previous" at bounding box center [784, 488] width 117 height 38
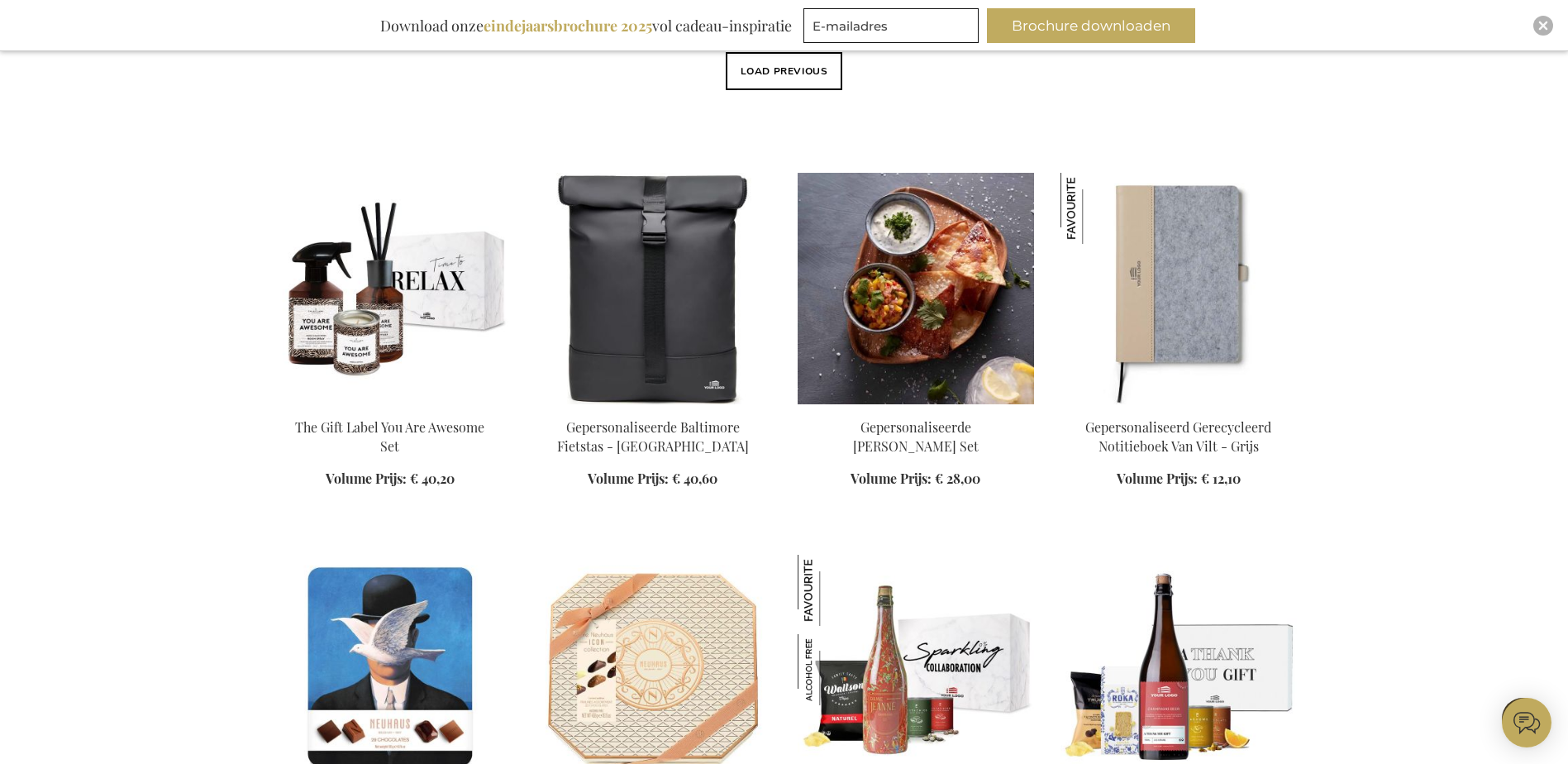
scroll to position [661, 0]
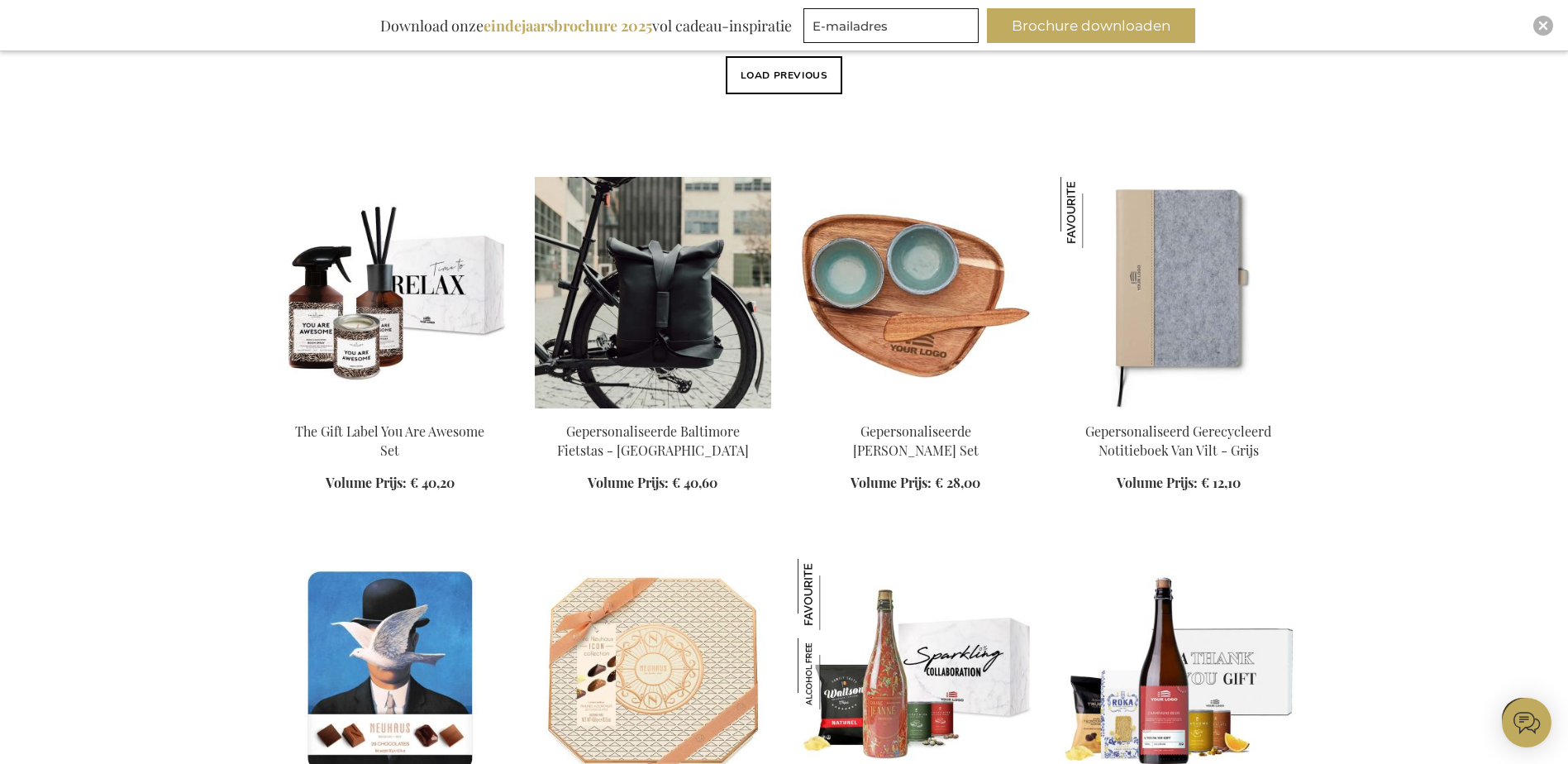
click at [721, 342] on img at bounding box center [653, 292] width 236 height 232
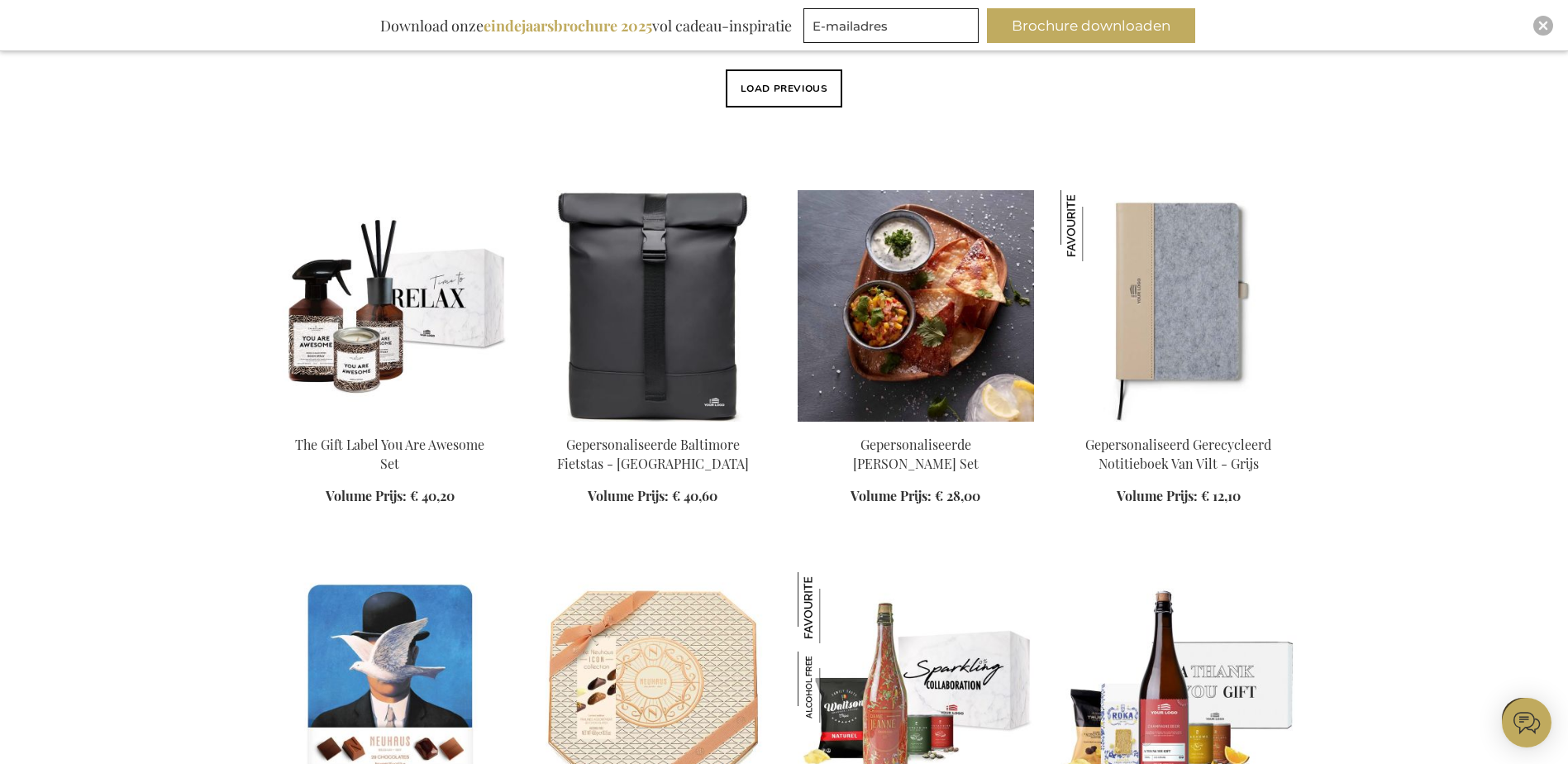
scroll to position [552, 0]
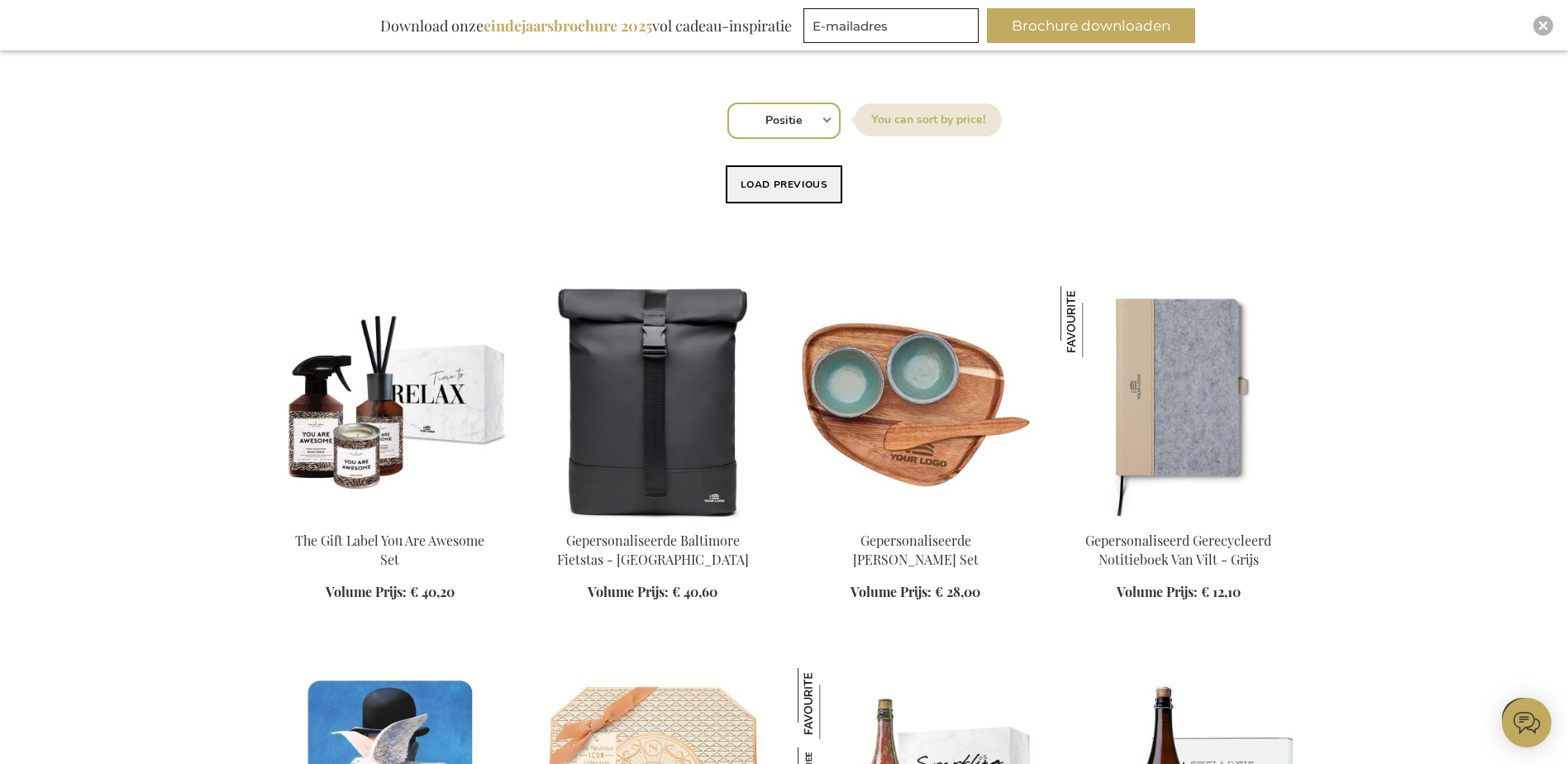
click at [813, 188] on button "Load previous" at bounding box center [784, 184] width 117 height 38
